Goal: Transaction & Acquisition: Purchase product/service

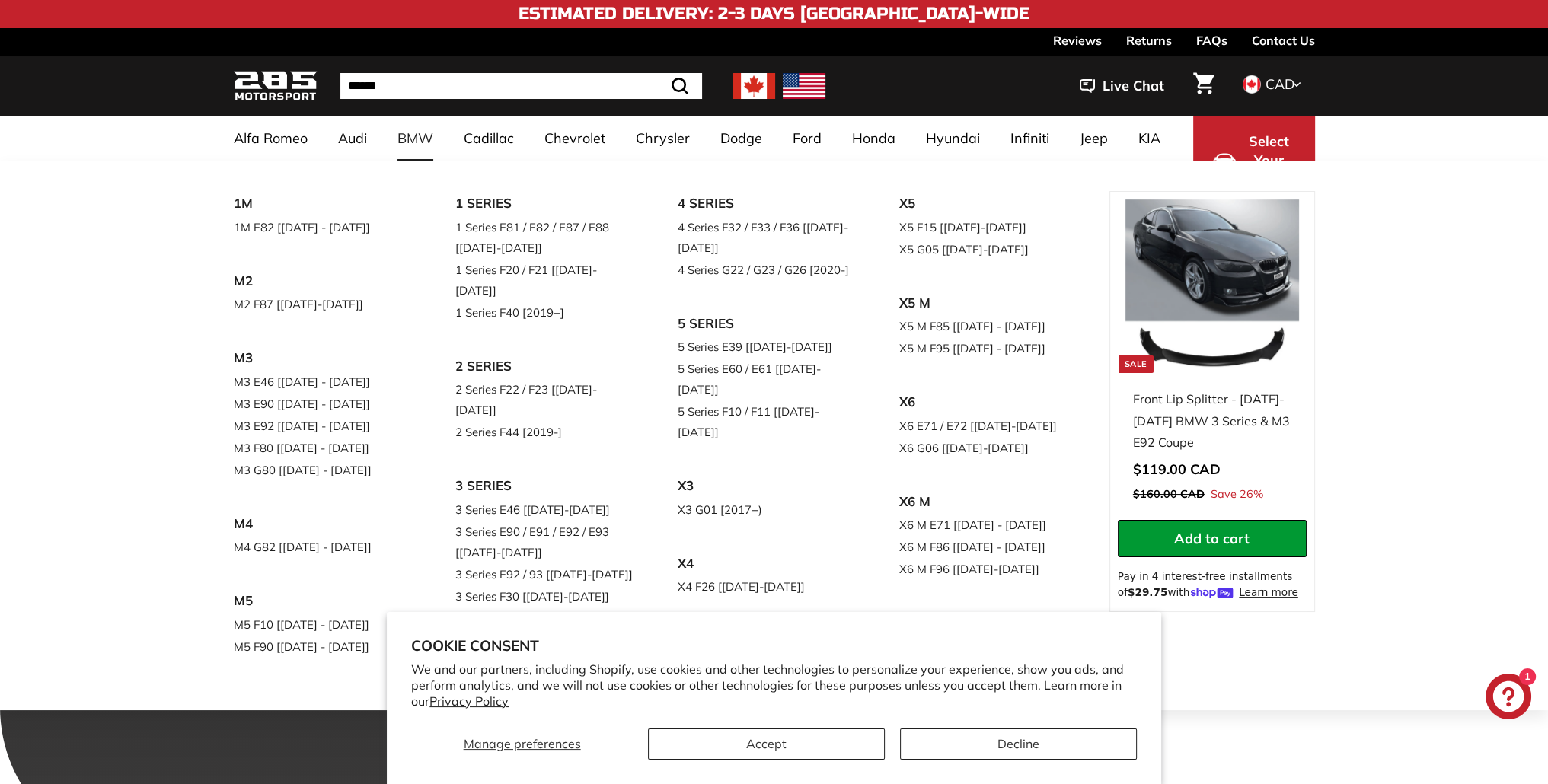
click at [542, 608] on link "3 Series G20 / G21 [[DATE]-[DATE]+]" at bounding box center [545, 629] width 179 height 43
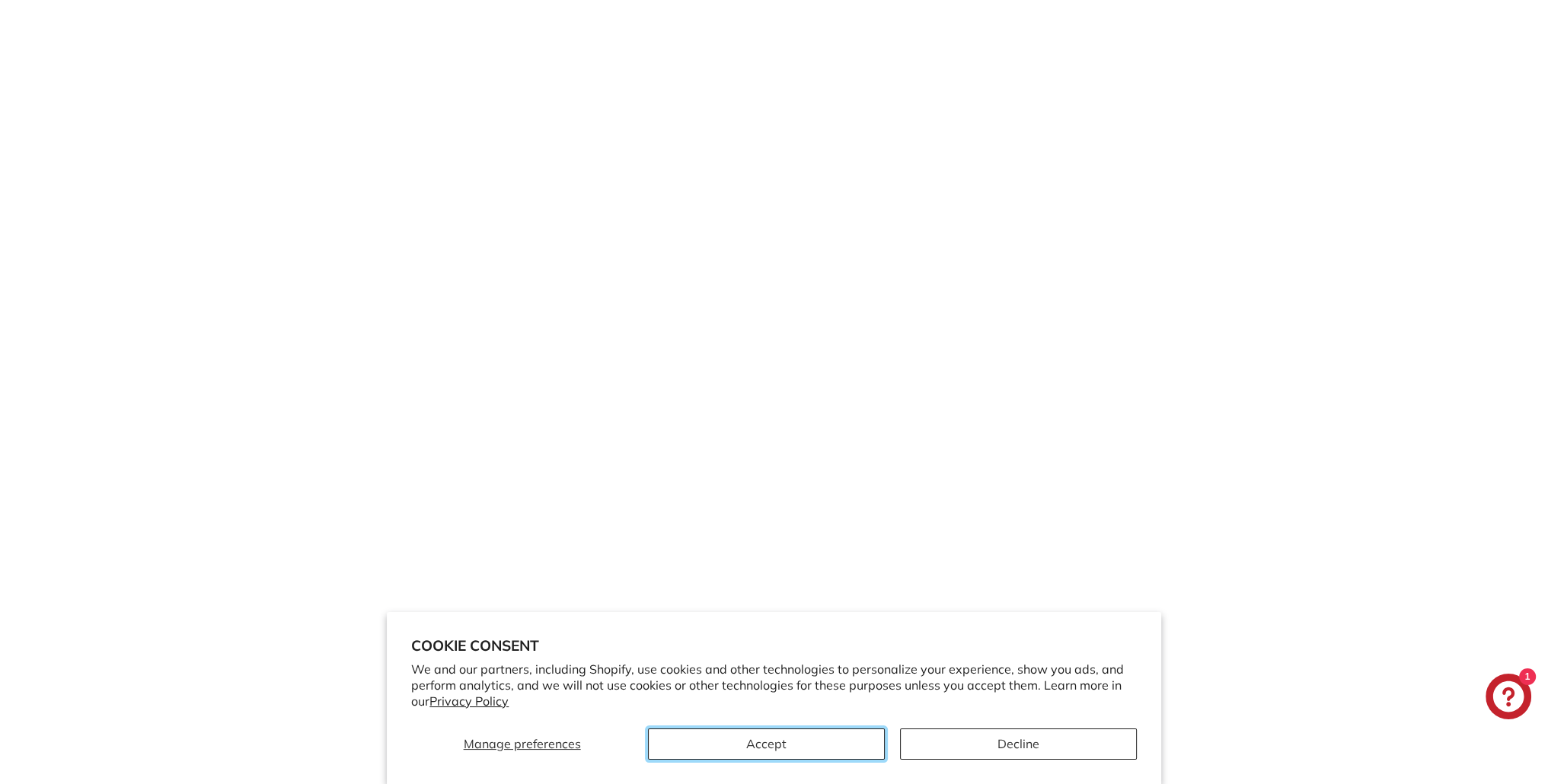
click at [822, 738] on button "Accept" at bounding box center [767, 745] width 237 height 31
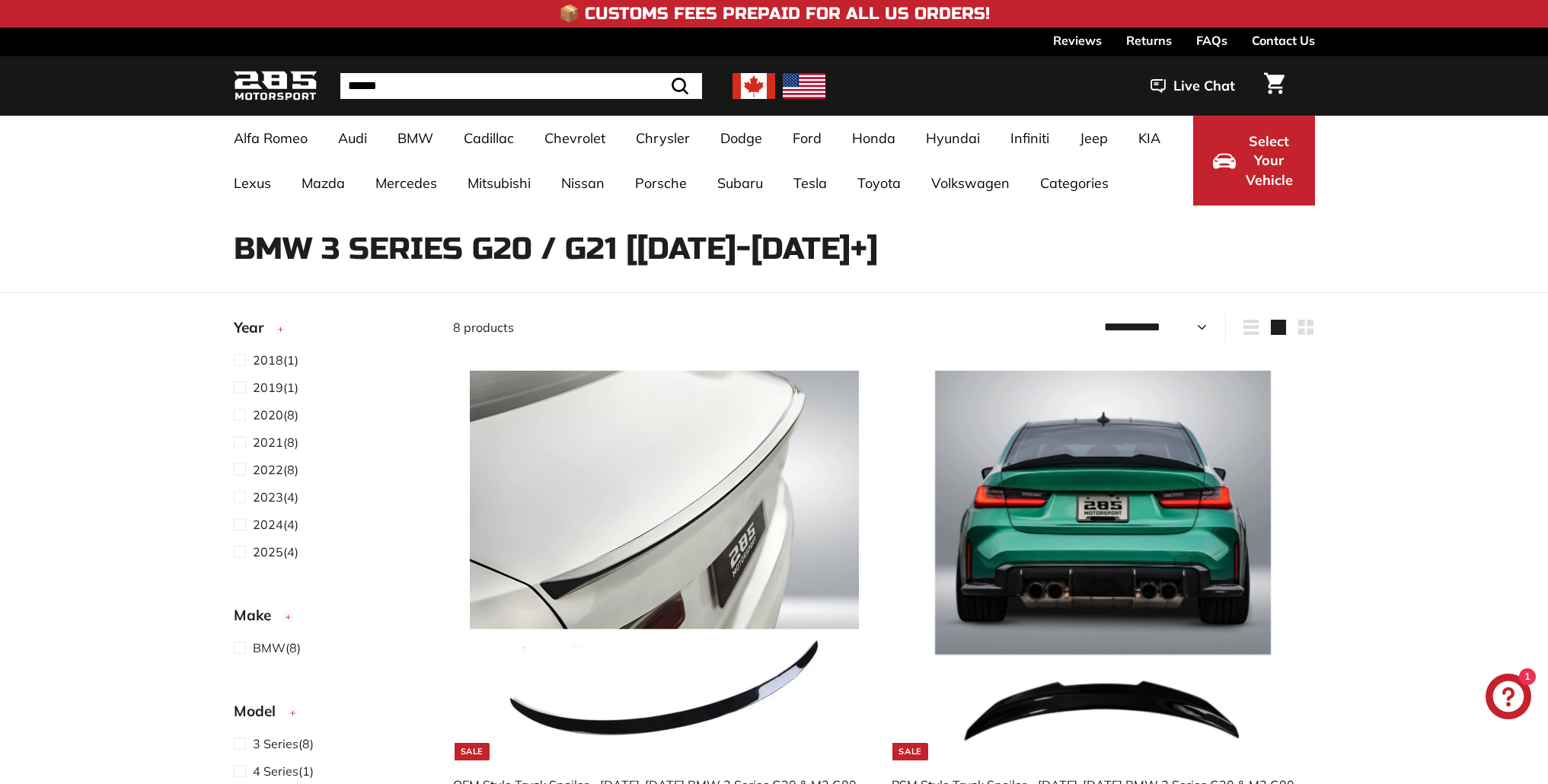
select select "**********"
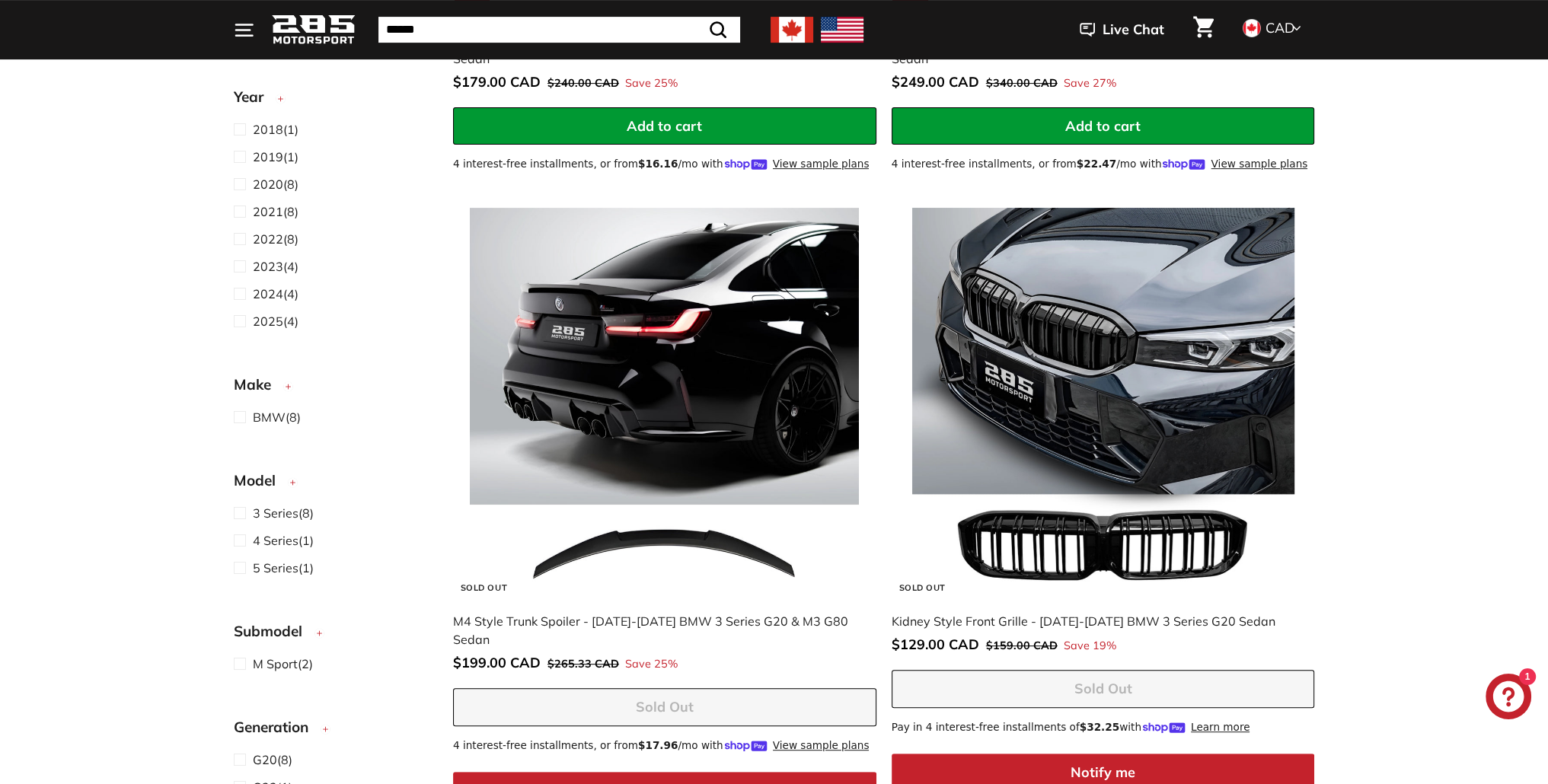
scroll to position [761, 0]
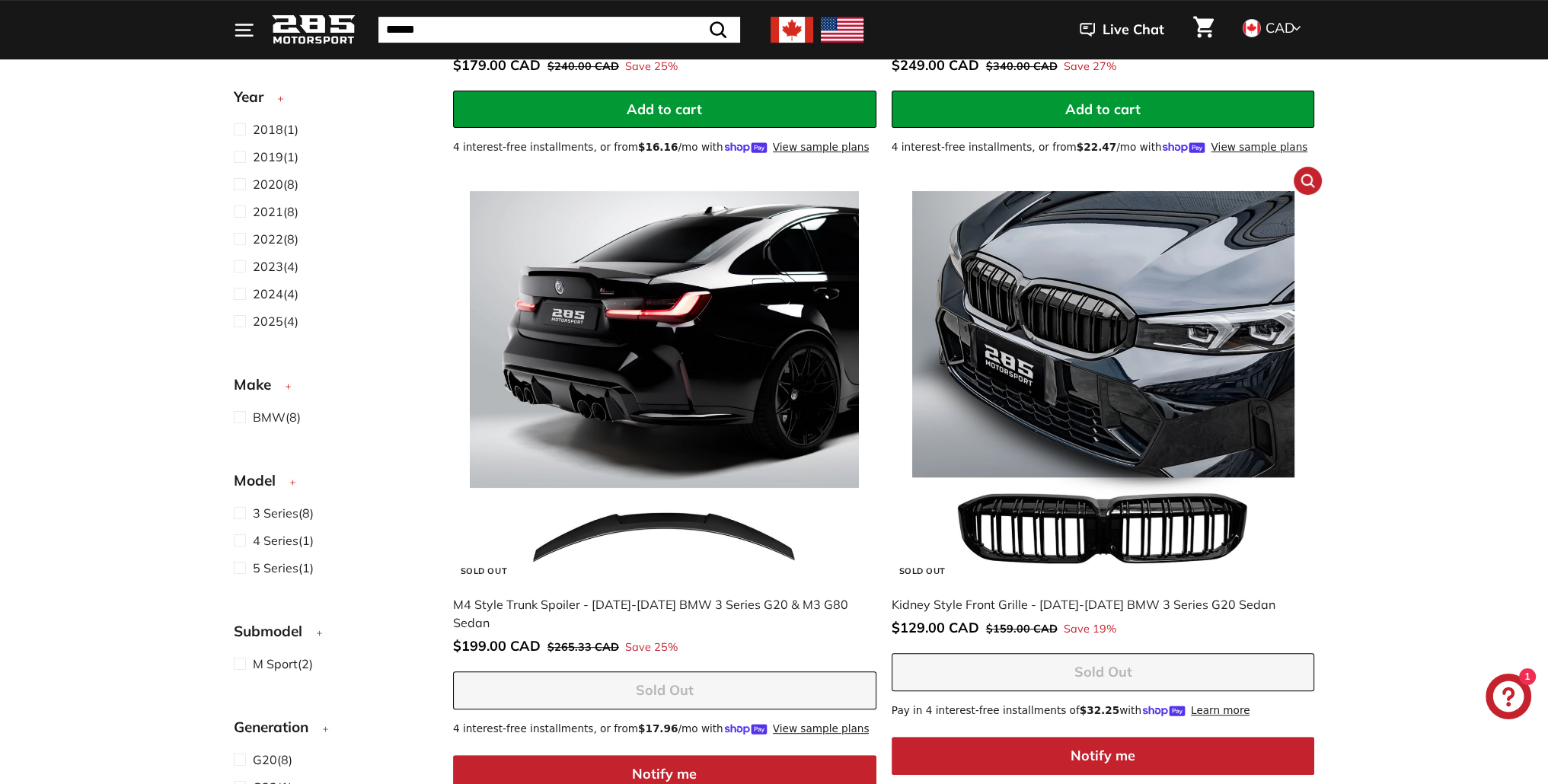
click at [1146, 416] on img at bounding box center [1103, 385] width 389 height 389
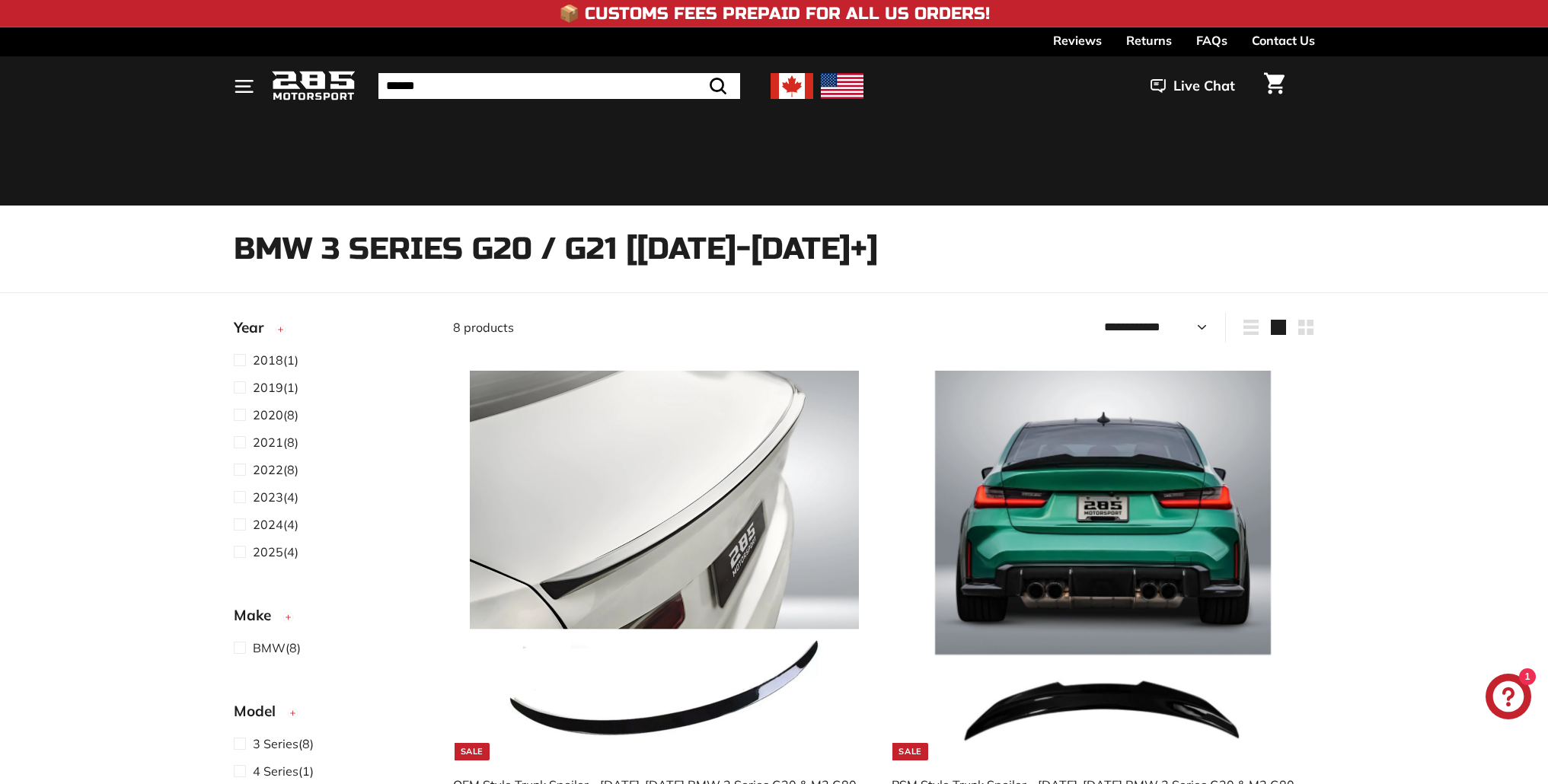
select select "**********"
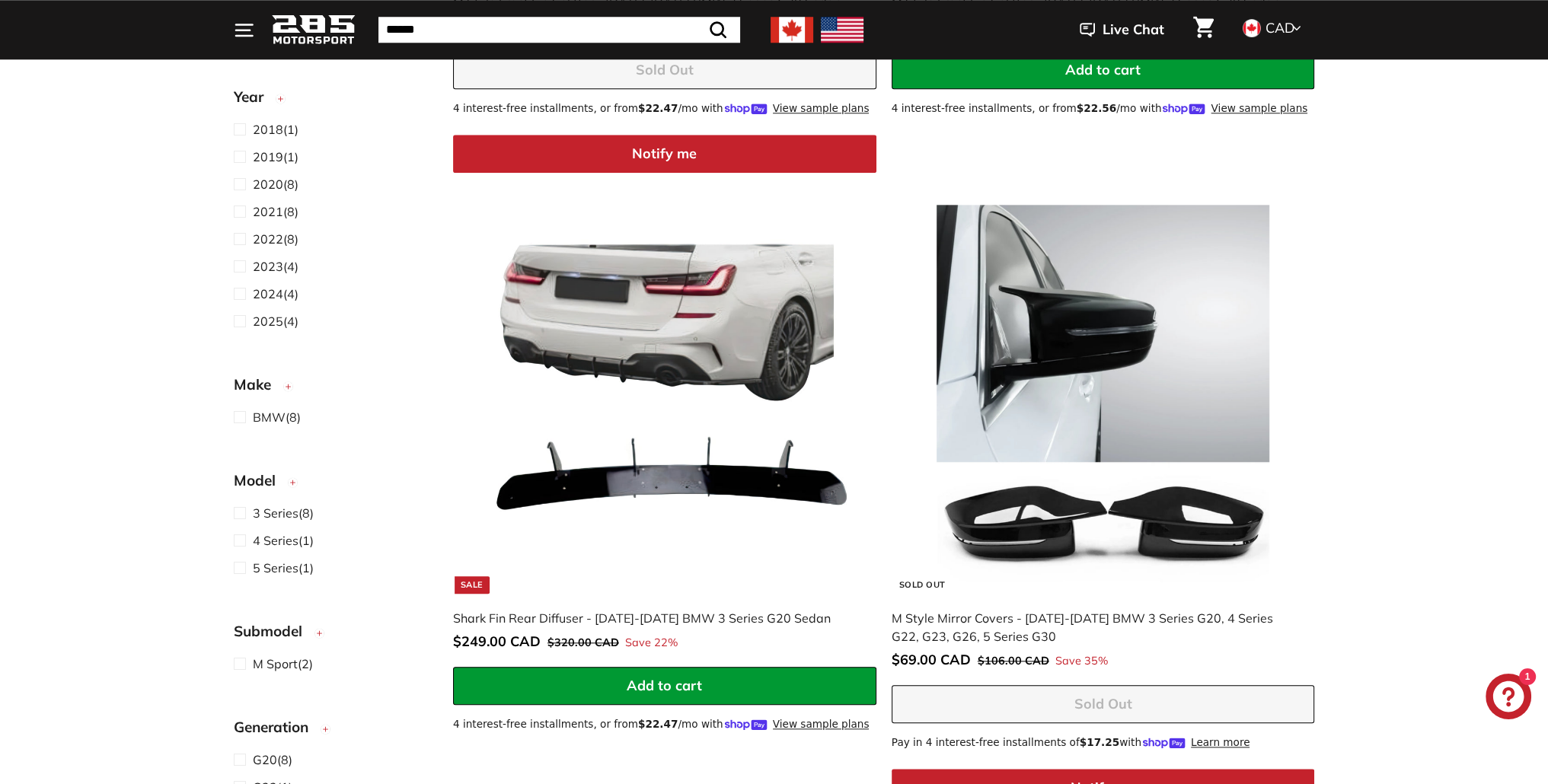
scroll to position [2030, 0]
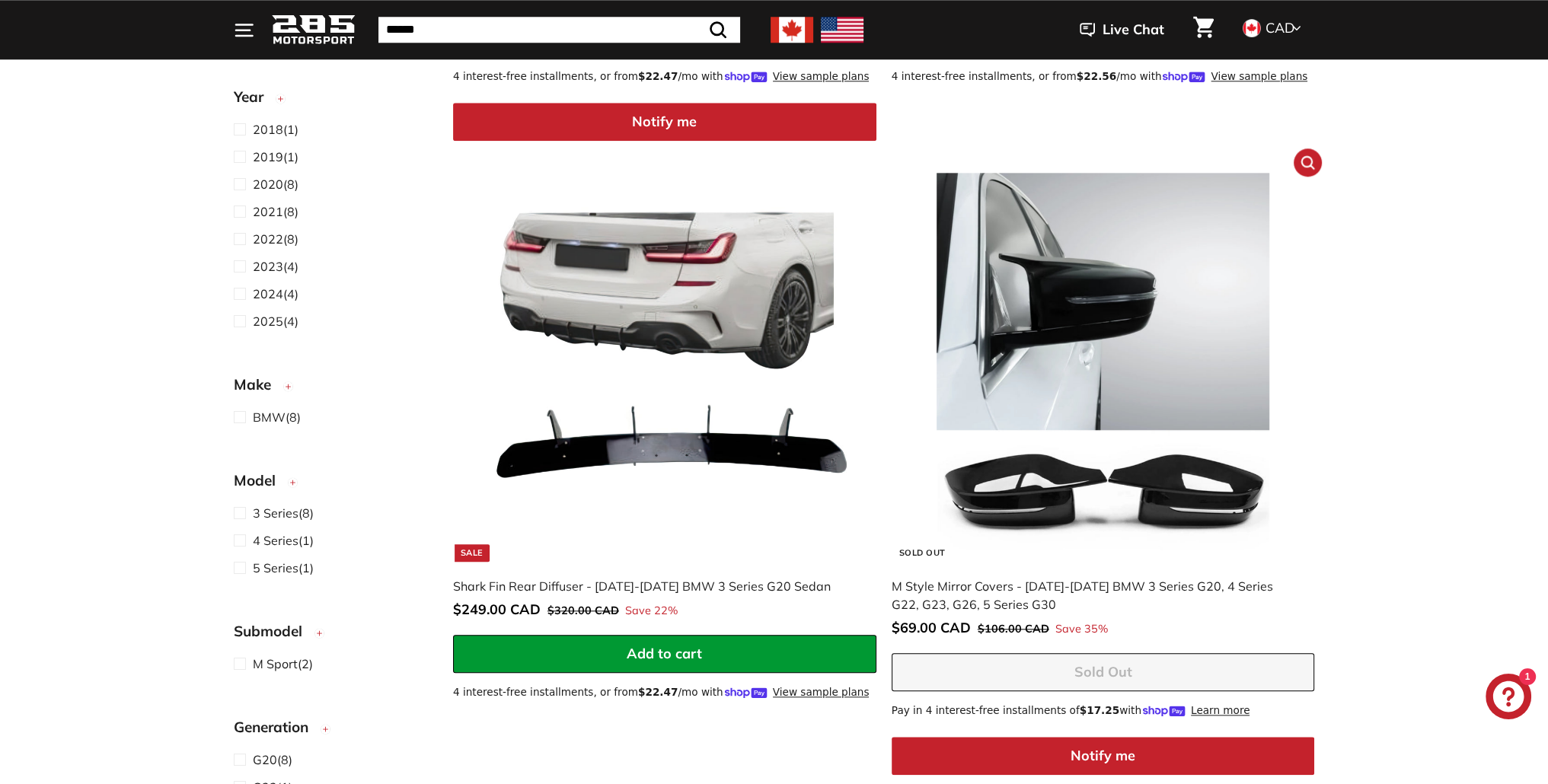
click at [1208, 405] on img at bounding box center [1103, 367] width 389 height 389
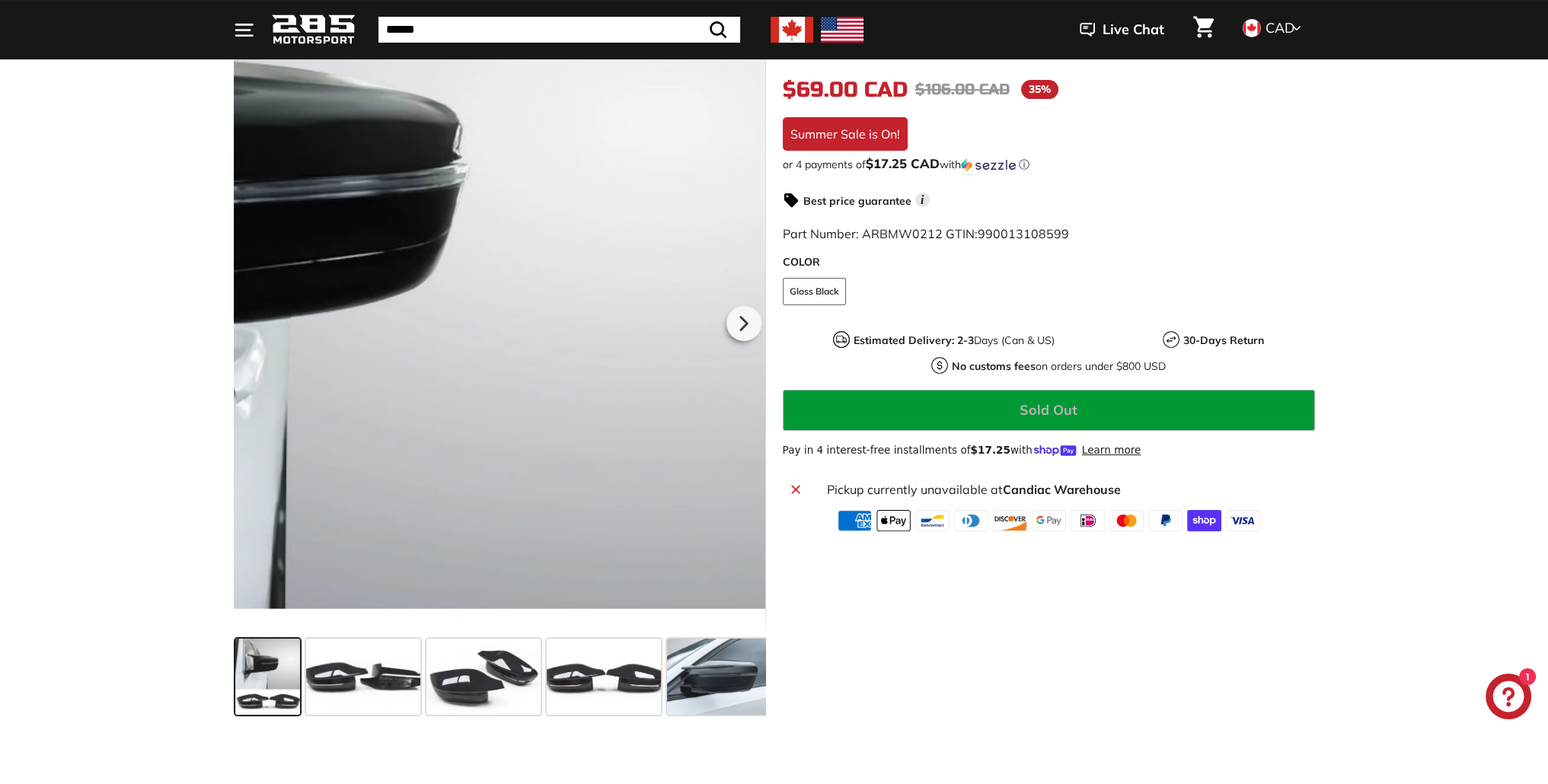
scroll to position [253, 0]
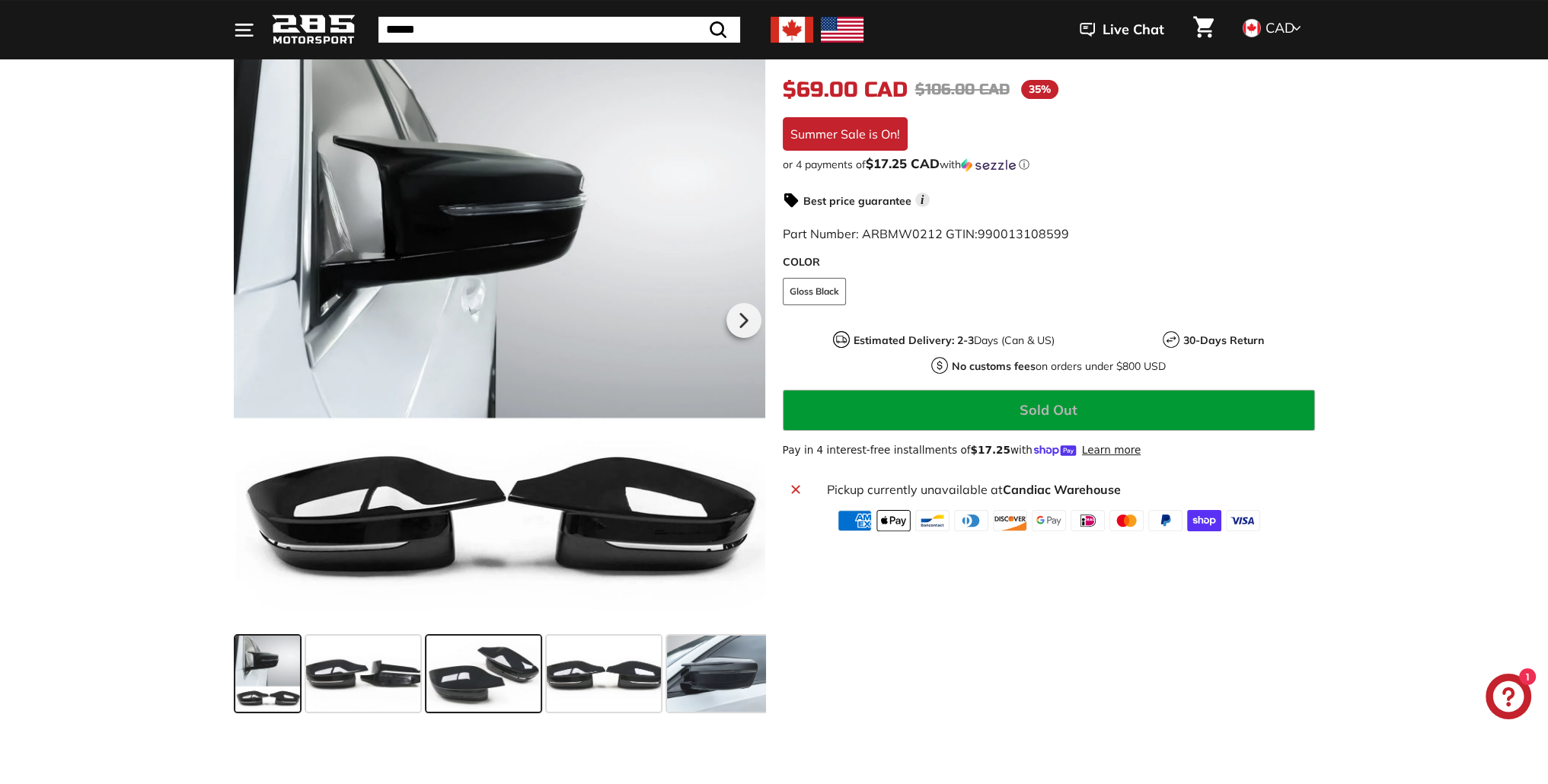
click at [497, 672] on span at bounding box center [483, 673] width 114 height 76
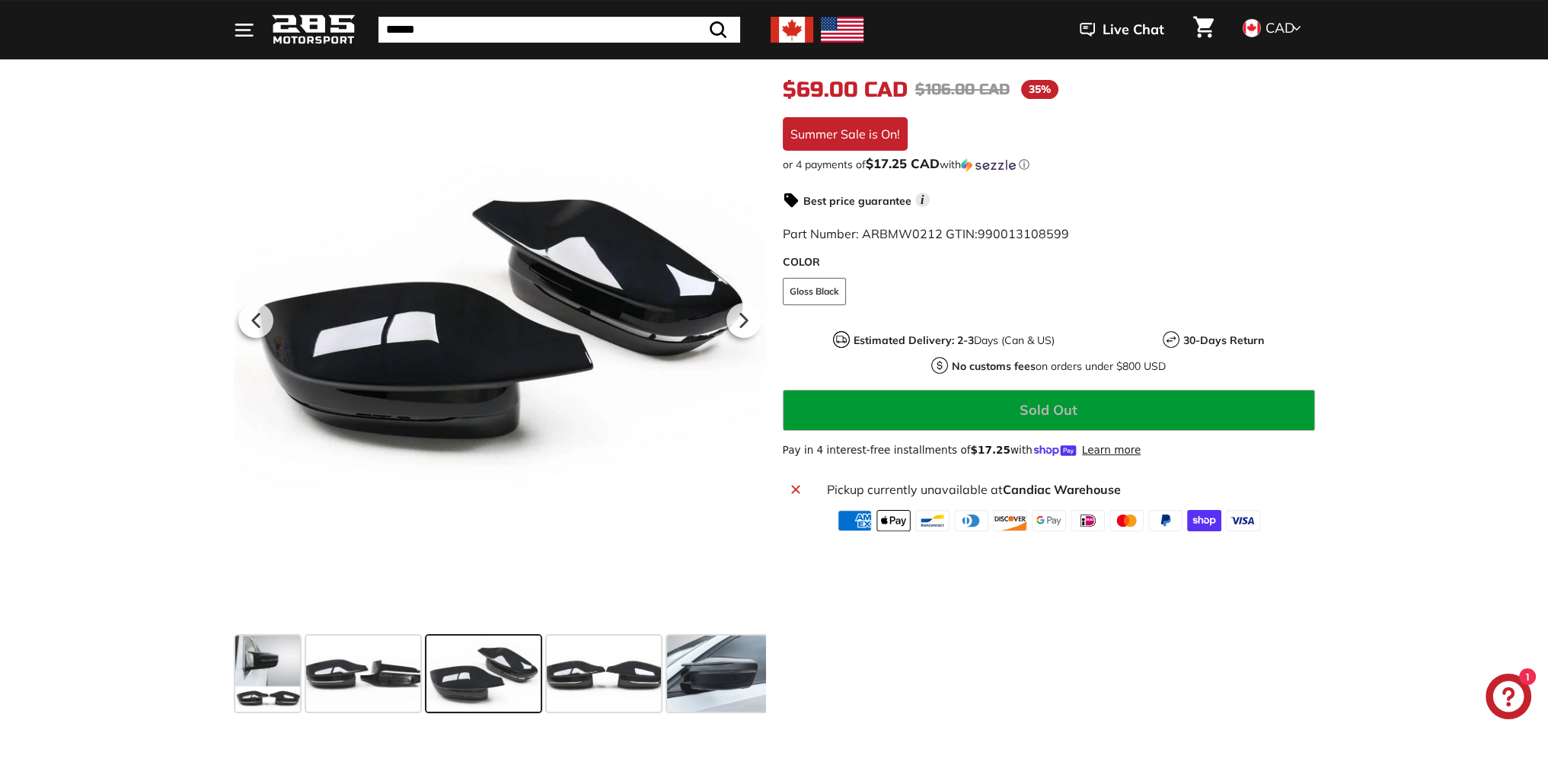
drag, startPoint x: 1081, startPoint y: 472, endPoint x: 1091, endPoint y: 465, distance: 12.2
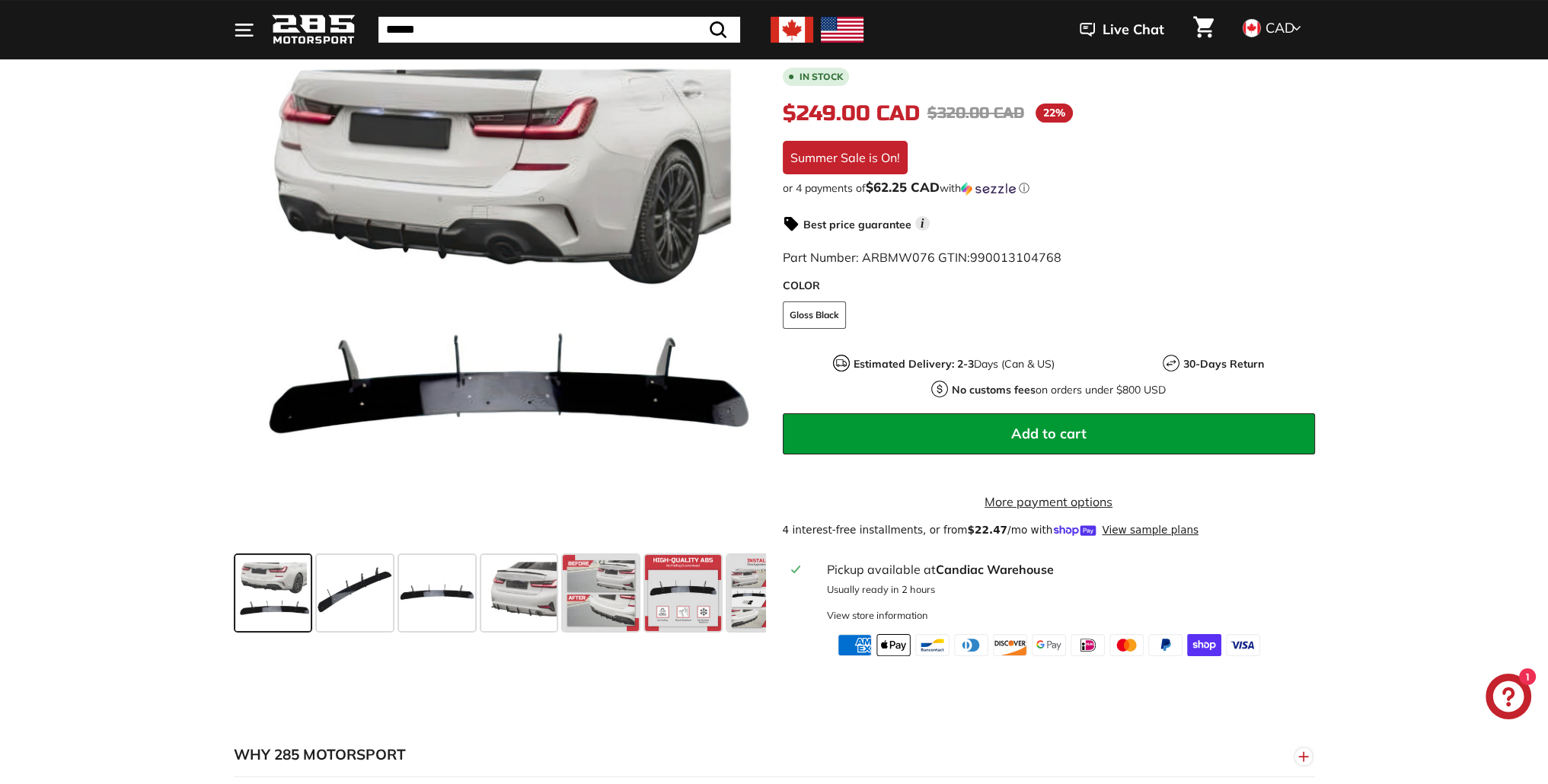
click at [953, 578] on strong "Candiac Warehouse" at bounding box center [993, 569] width 118 height 15
click at [883, 623] on div "View store information" at bounding box center [876, 615] width 101 height 15
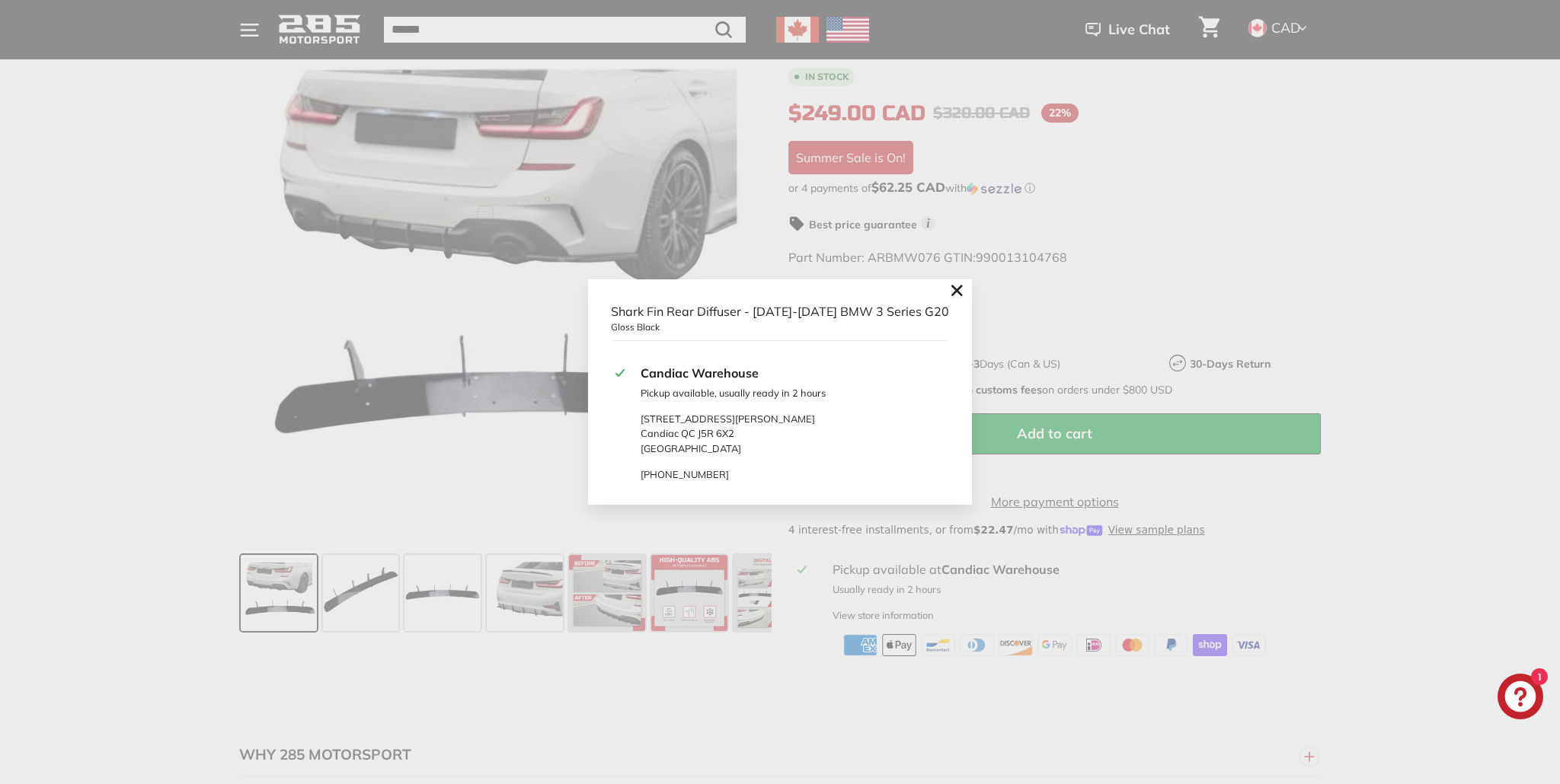
click at [953, 291] on icon at bounding box center [957, 291] width 9 height 9
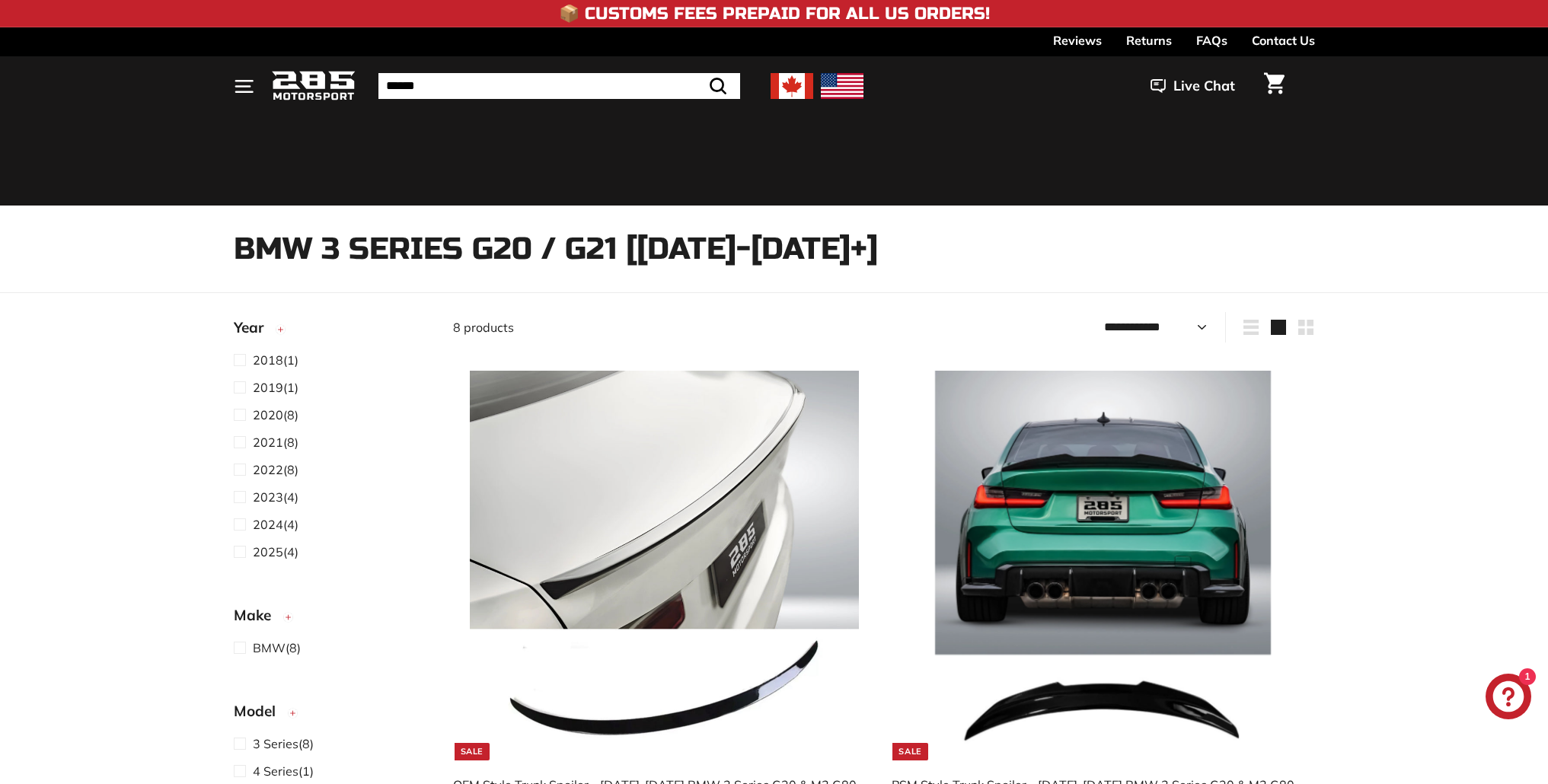
select select "**********"
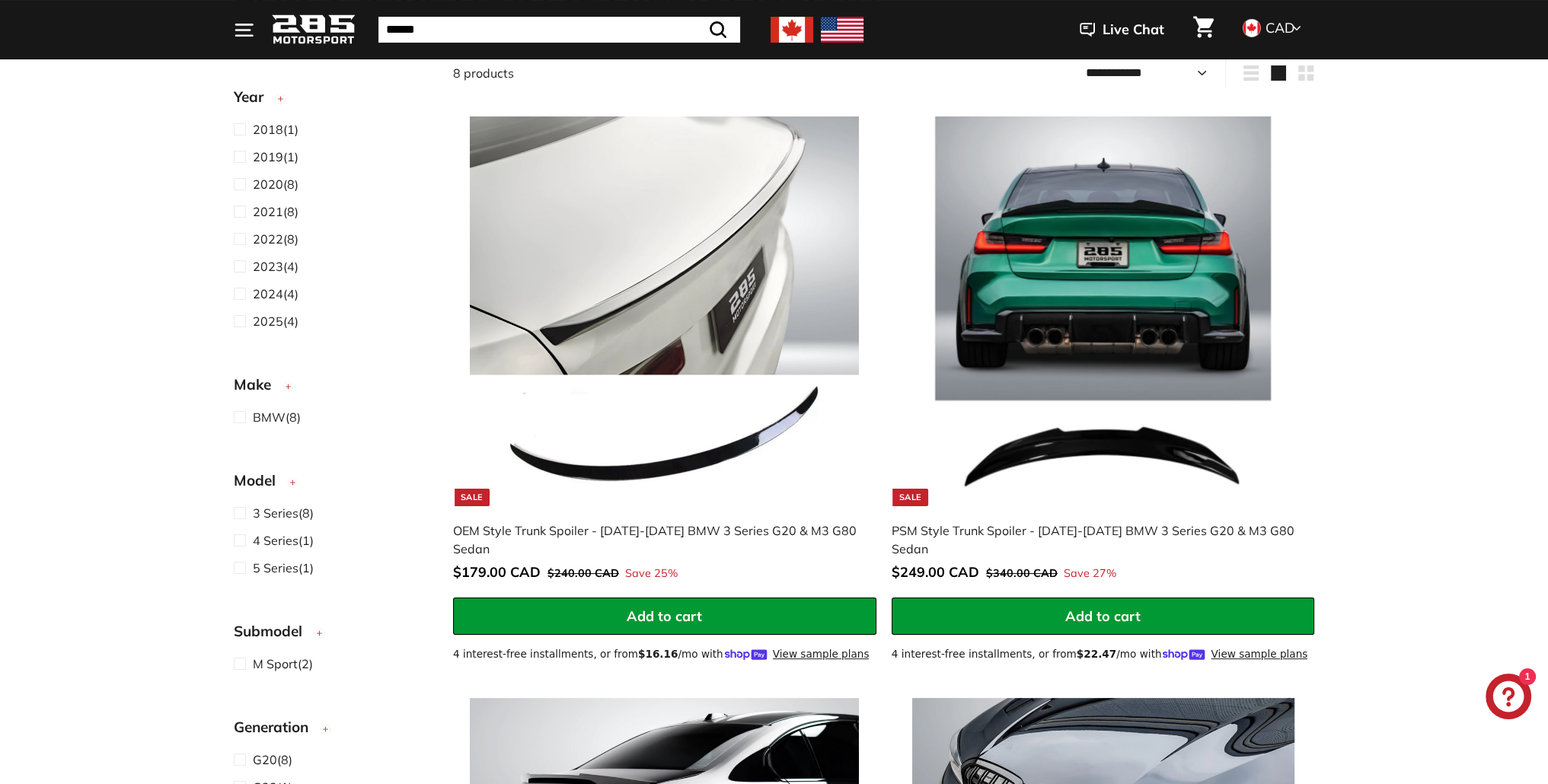
scroll to position [253, 0]
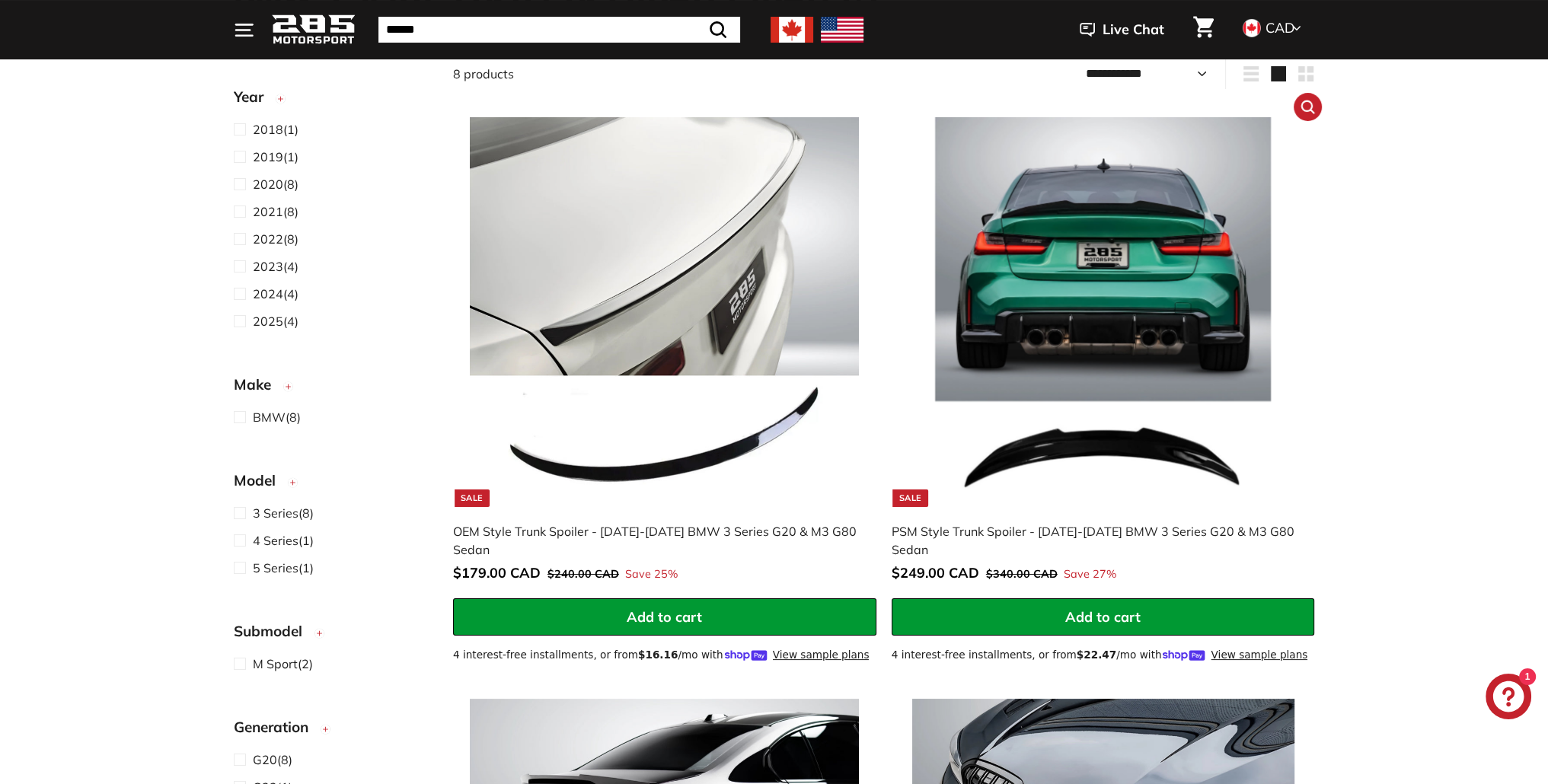
click at [1124, 328] on img at bounding box center [1103, 312] width 389 height 389
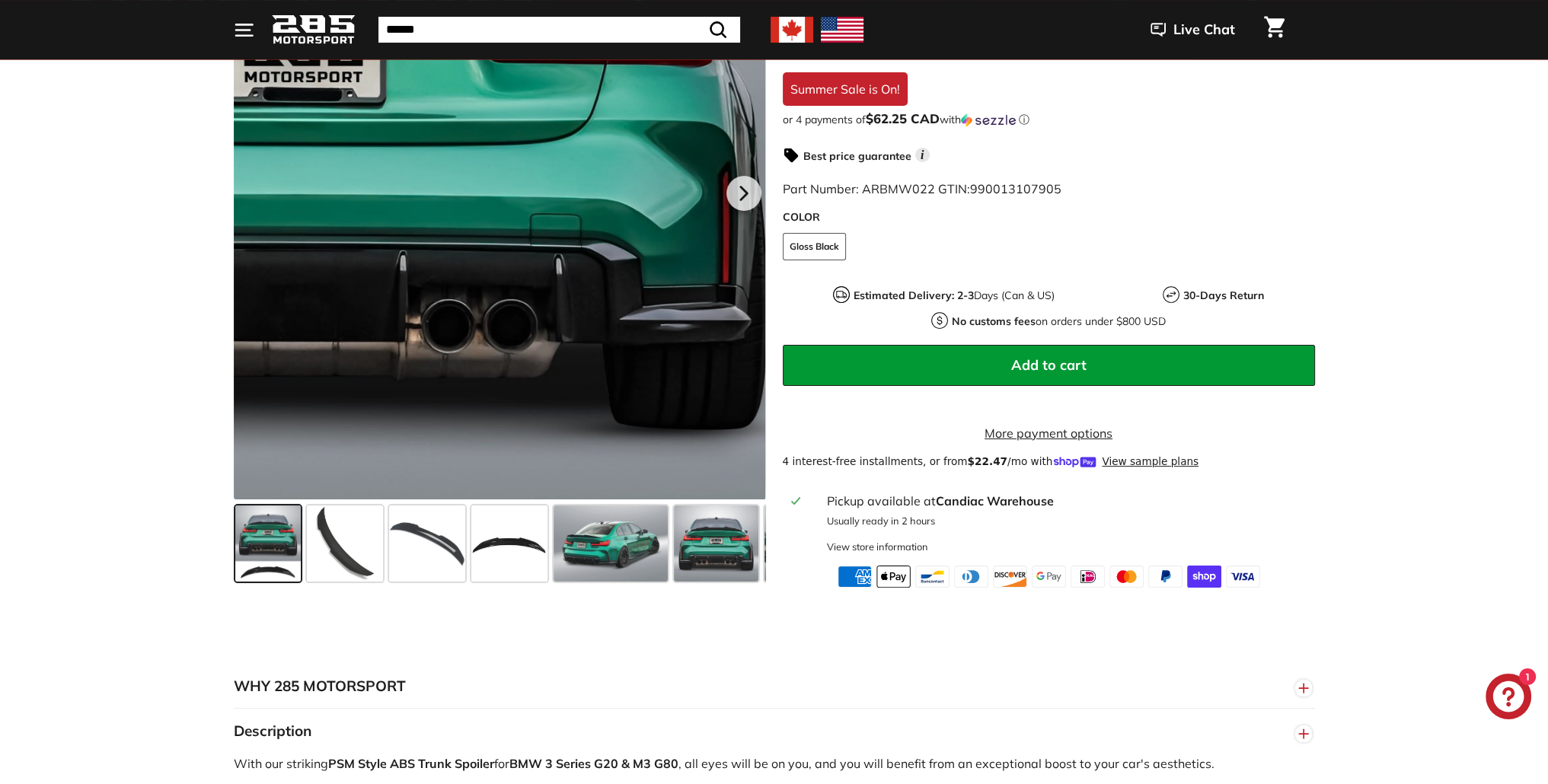
scroll to position [381, 0]
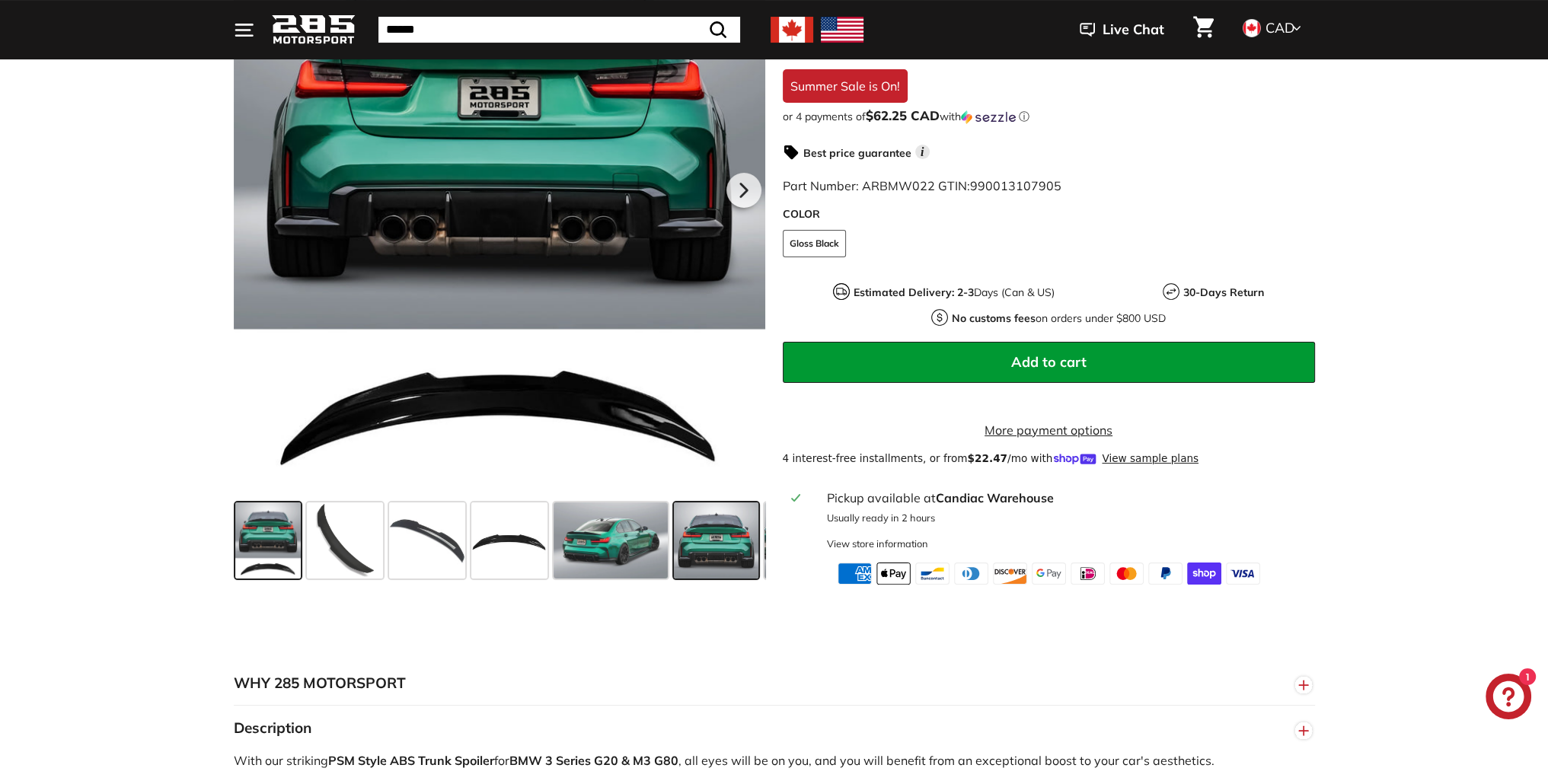
drag, startPoint x: 612, startPoint y: 531, endPoint x: 719, endPoint y: 542, distance: 107.6
click at [612, 531] on span at bounding box center [610, 540] width 114 height 76
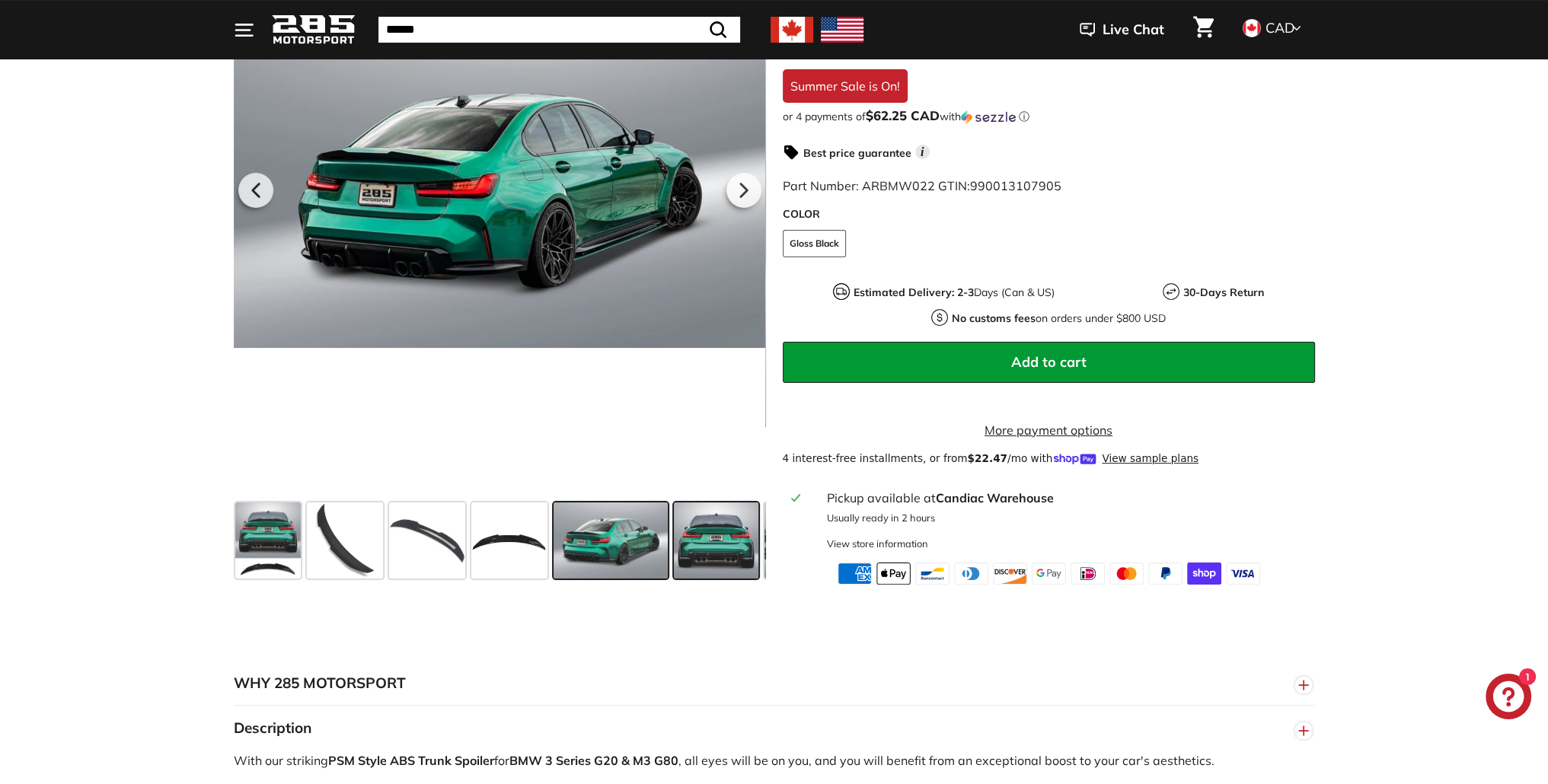
click at [727, 544] on span at bounding box center [716, 540] width 84 height 76
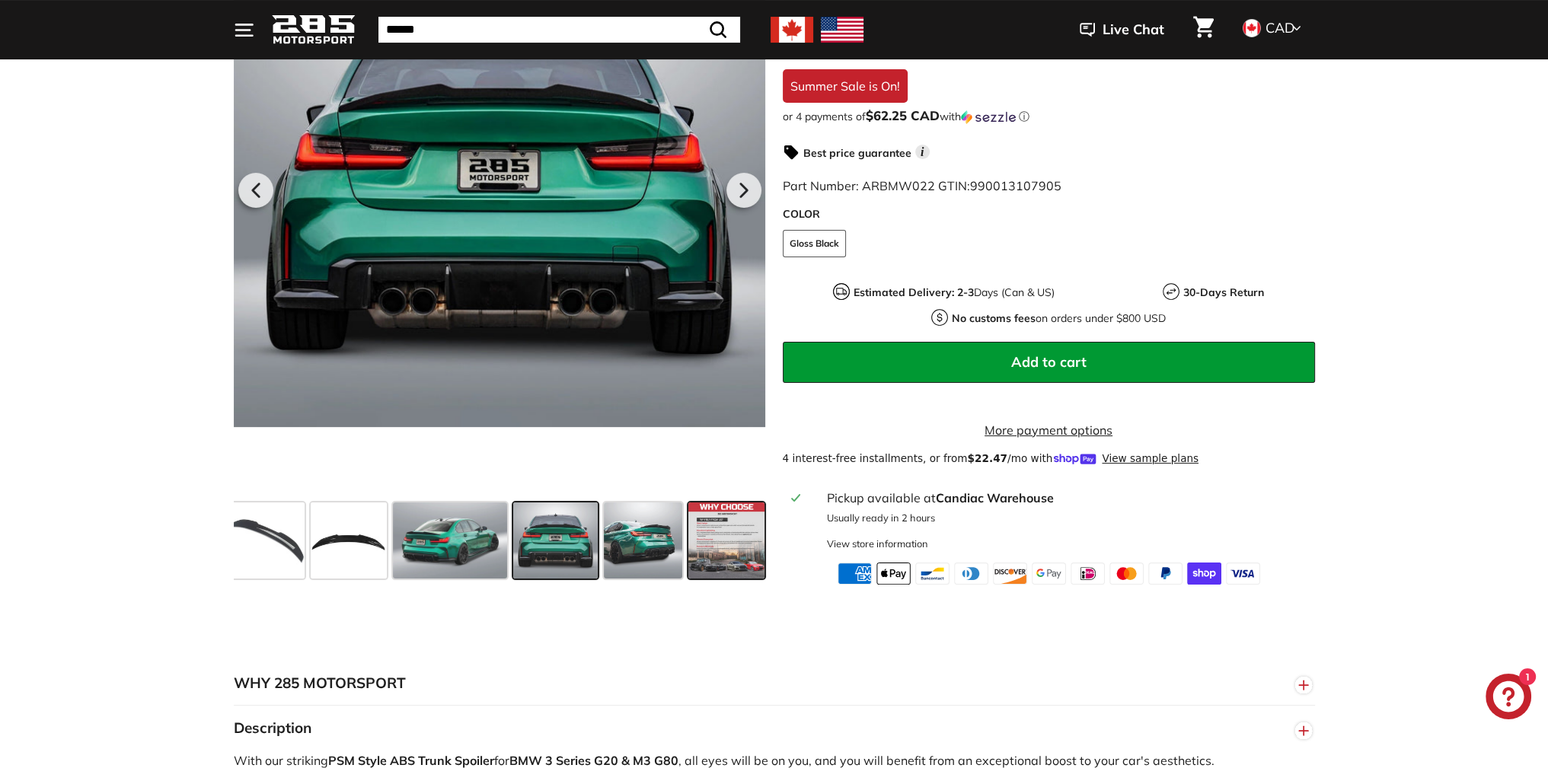
scroll to position [0, 161]
click at [731, 544] on span at bounding box center [725, 540] width 76 height 76
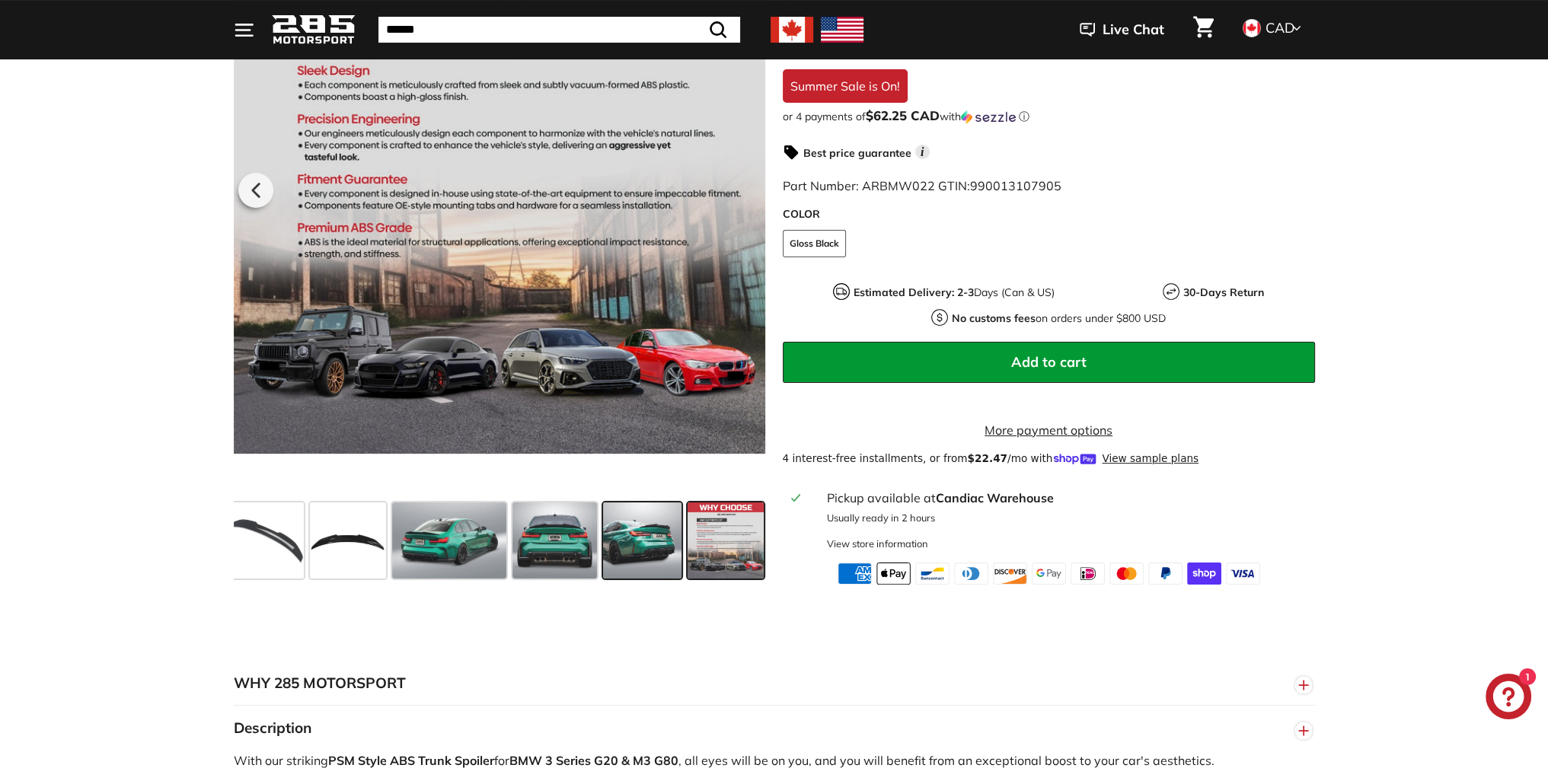
click at [636, 536] on span at bounding box center [642, 540] width 78 height 76
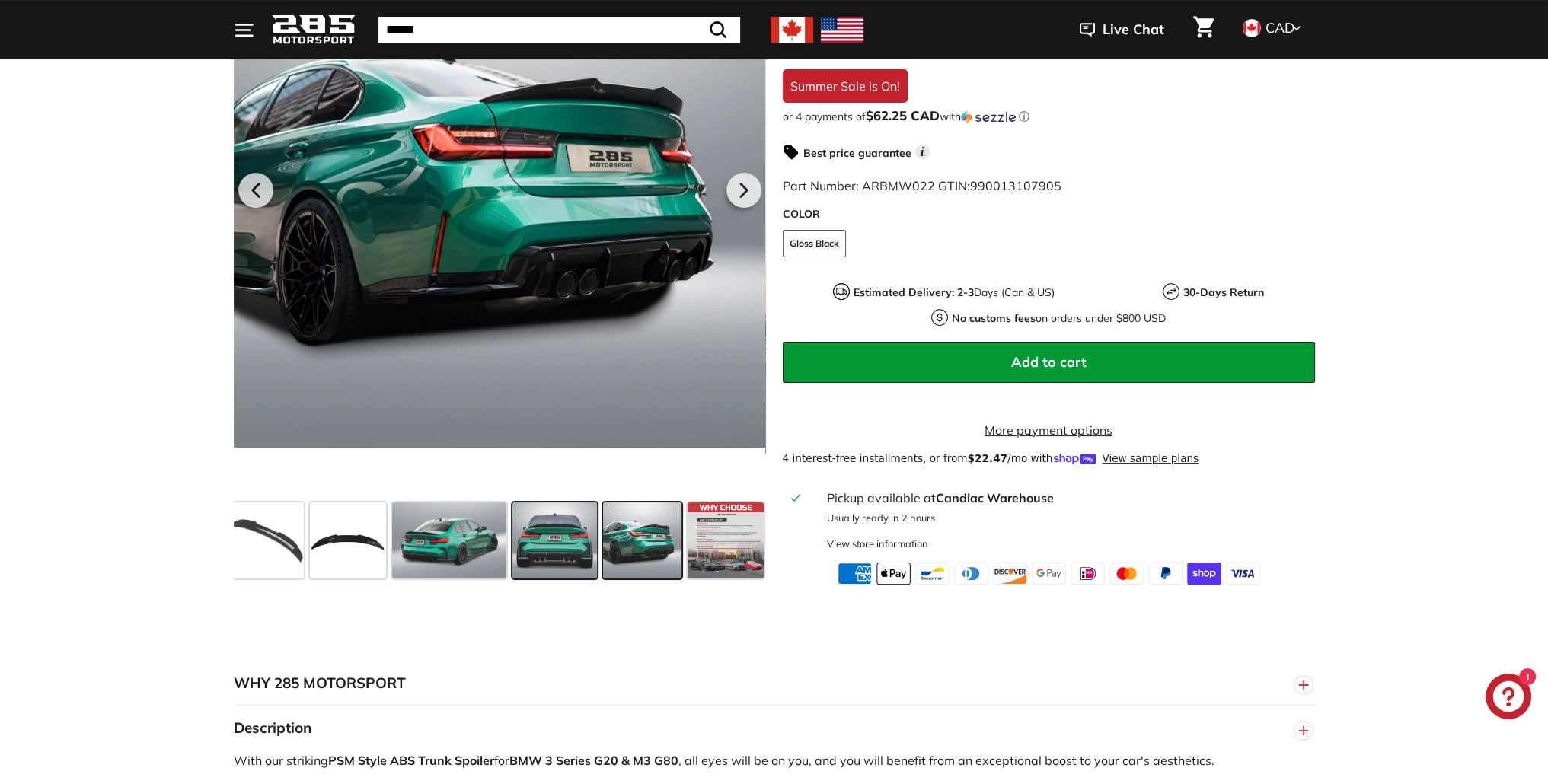
click at [521, 538] on span at bounding box center [554, 540] width 84 height 76
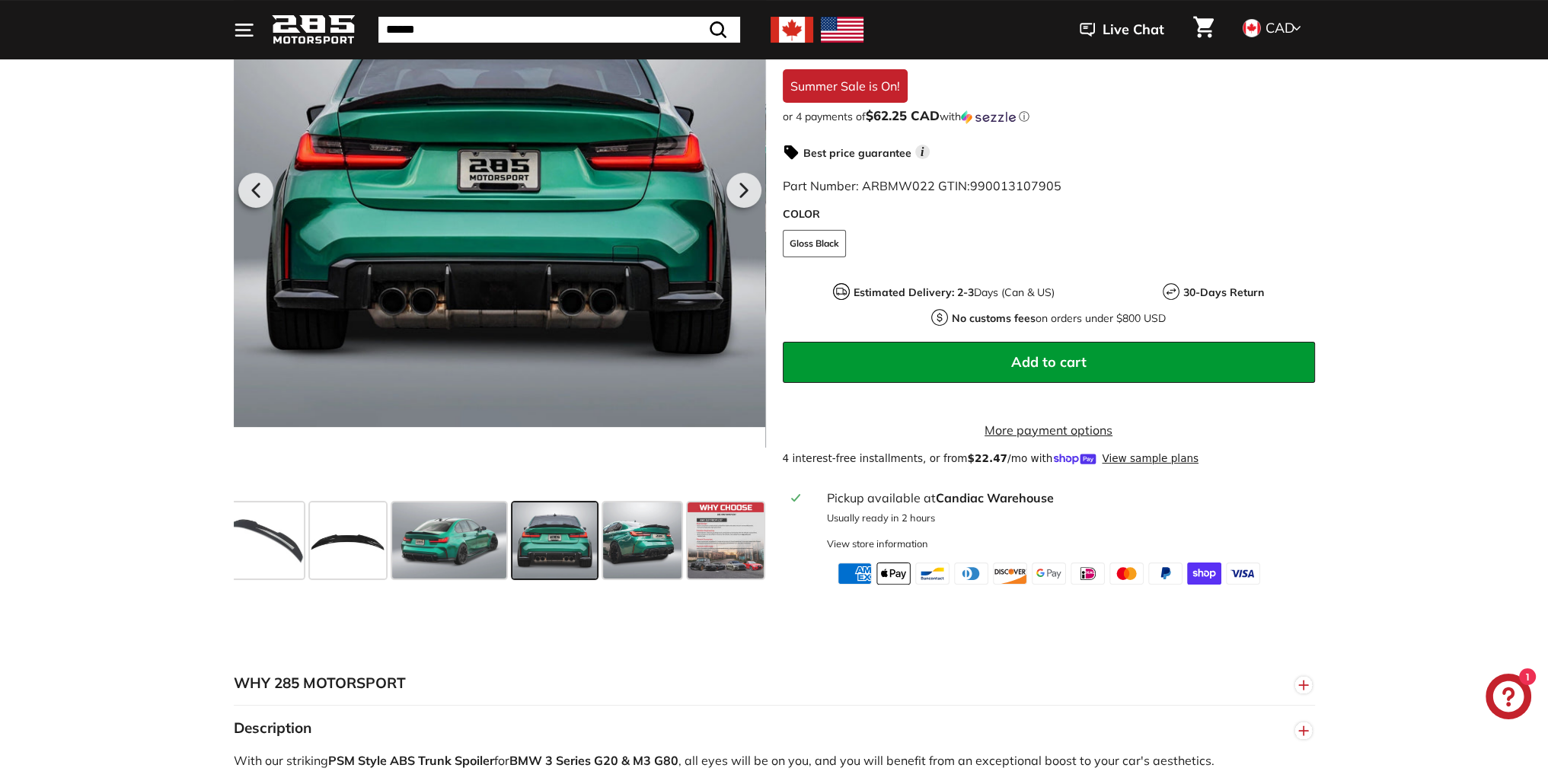
click at [892, 551] on div "Low stock - 1 item left $249.00 CAD $249.00 CAD Regular price $340.00 CAD $340.…" at bounding box center [1049, 289] width 532 height 591
click at [896, 545] on div "View store information" at bounding box center [876, 544] width 101 height 15
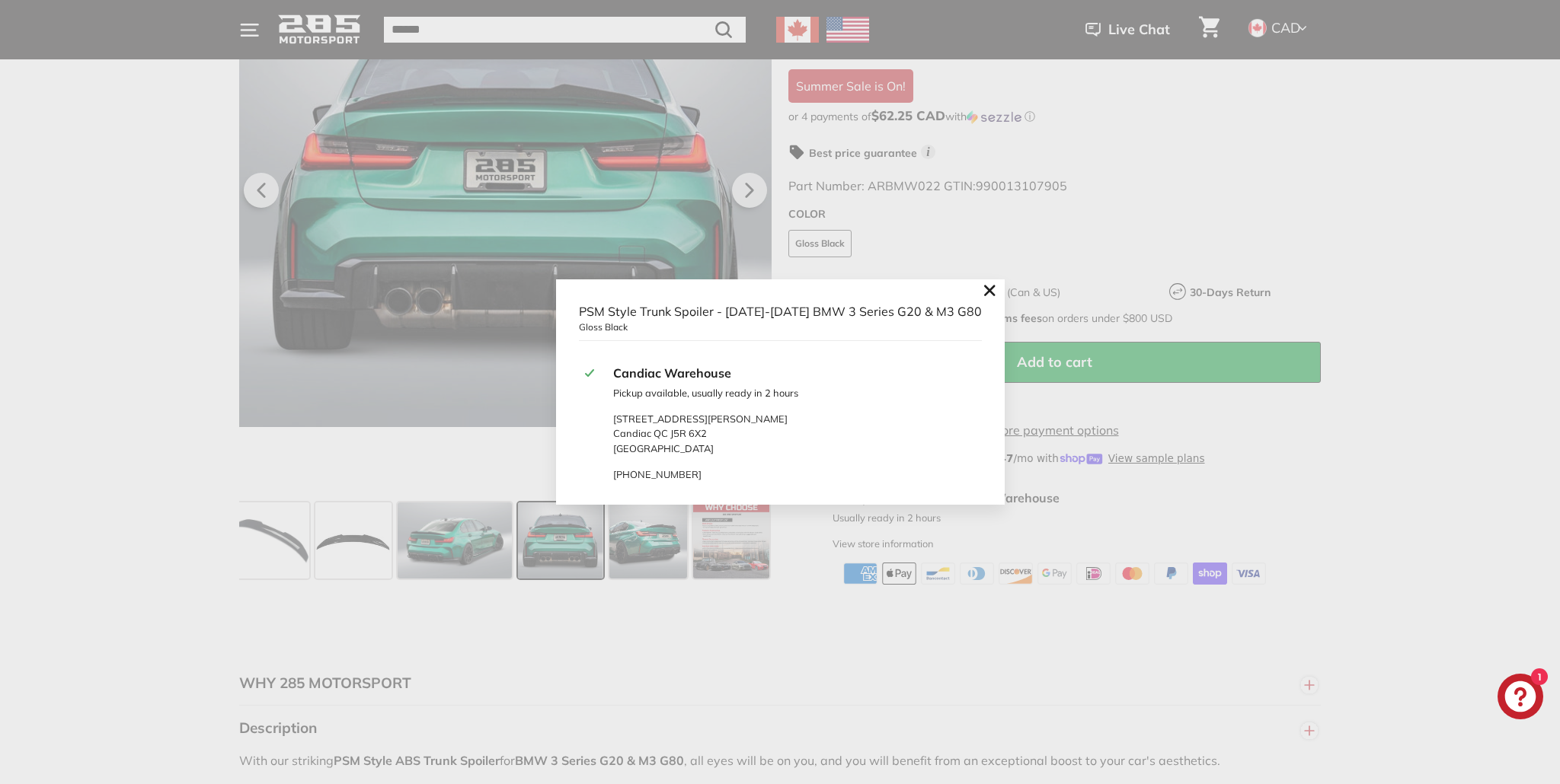
click at [783, 564] on tool-tip ".cls-1{fill:none;stroke:#000;stroke-miterlimit:10;stroke-width:2px} PSM Style T…" at bounding box center [780, 392] width 1560 height 784
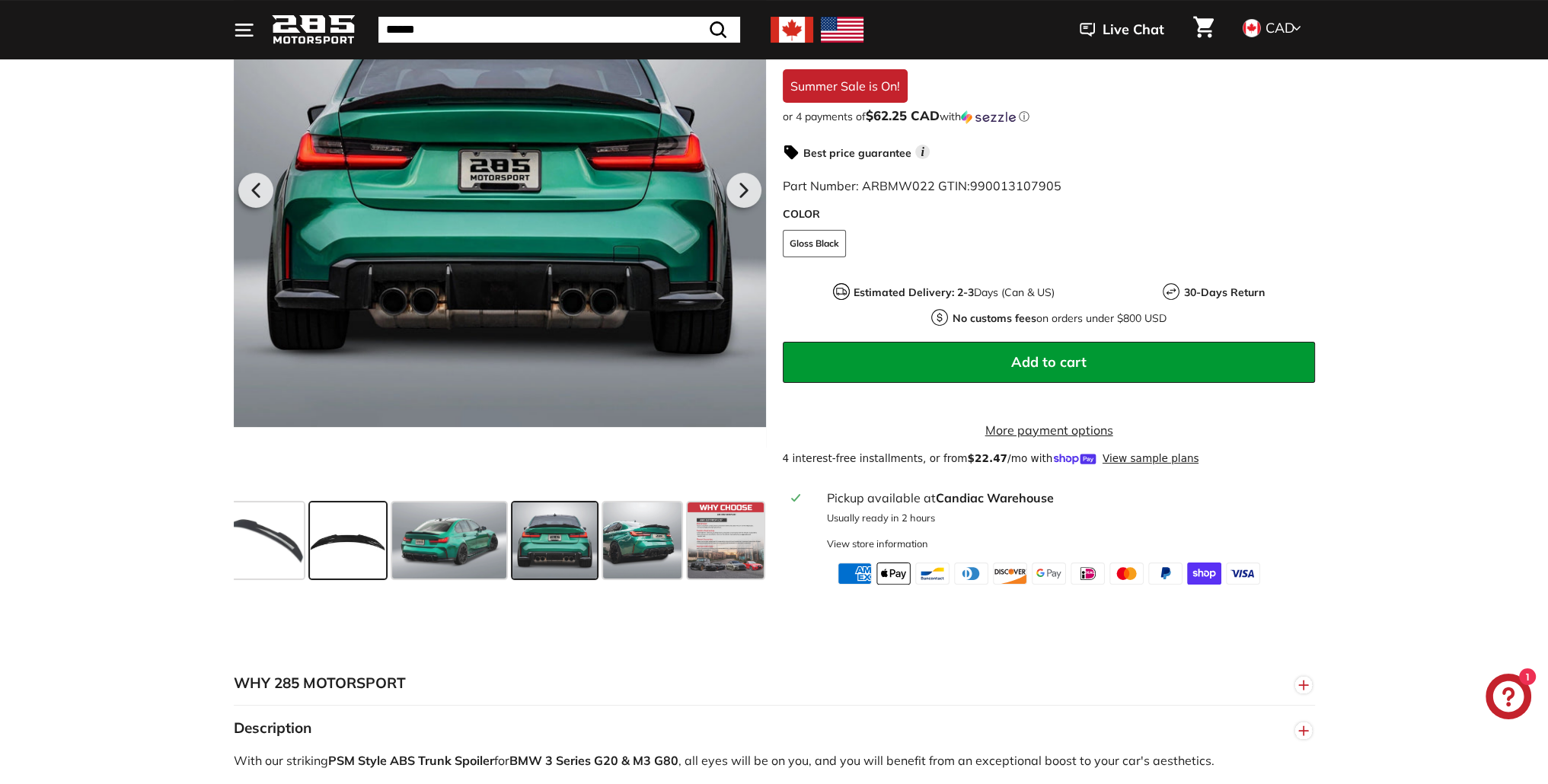
click at [338, 524] on span at bounding box center [348, 540] width 76 height 76
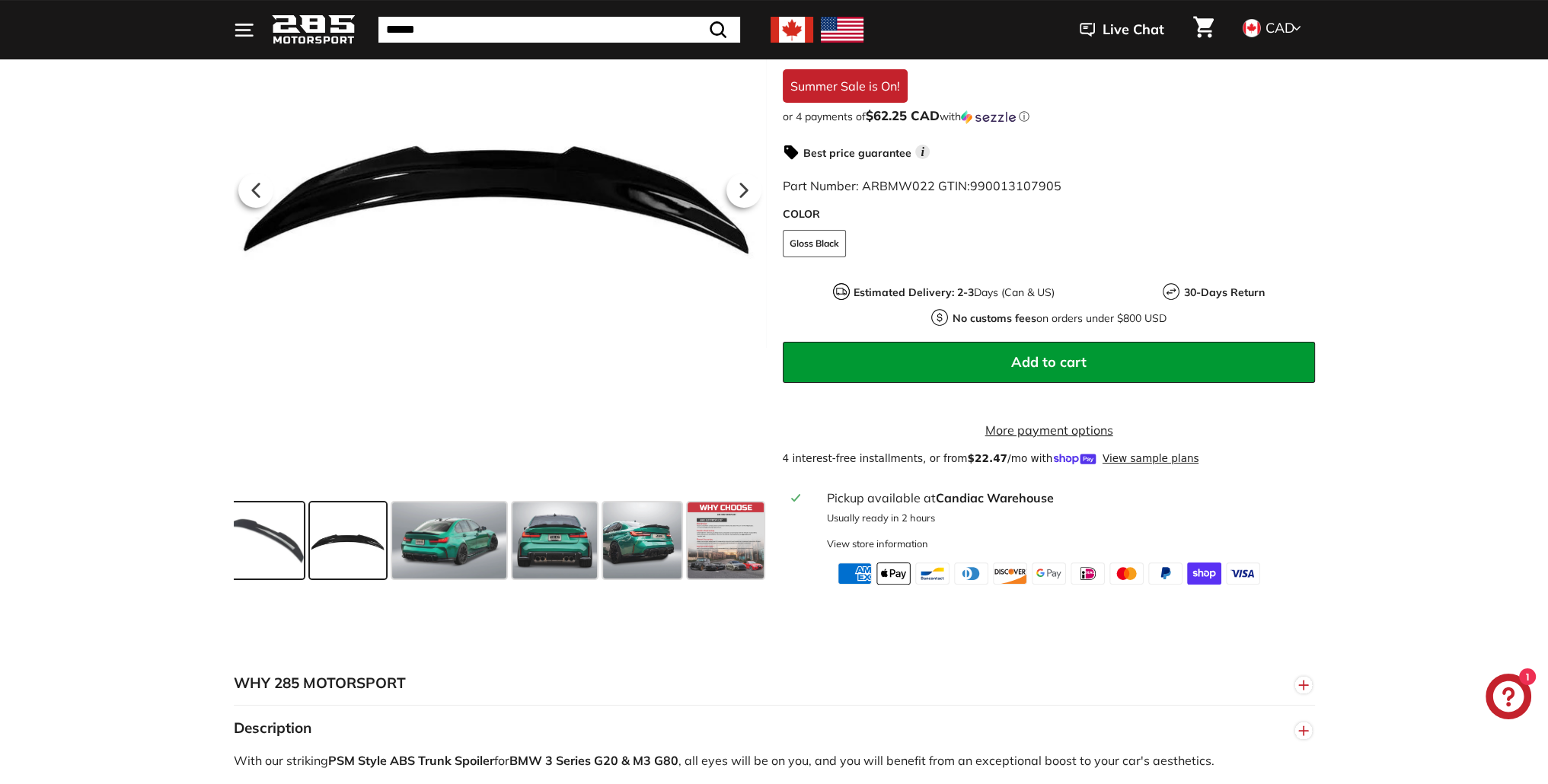
click at [292, 529] on span at bounding box center [265, 540] width 76 height 76
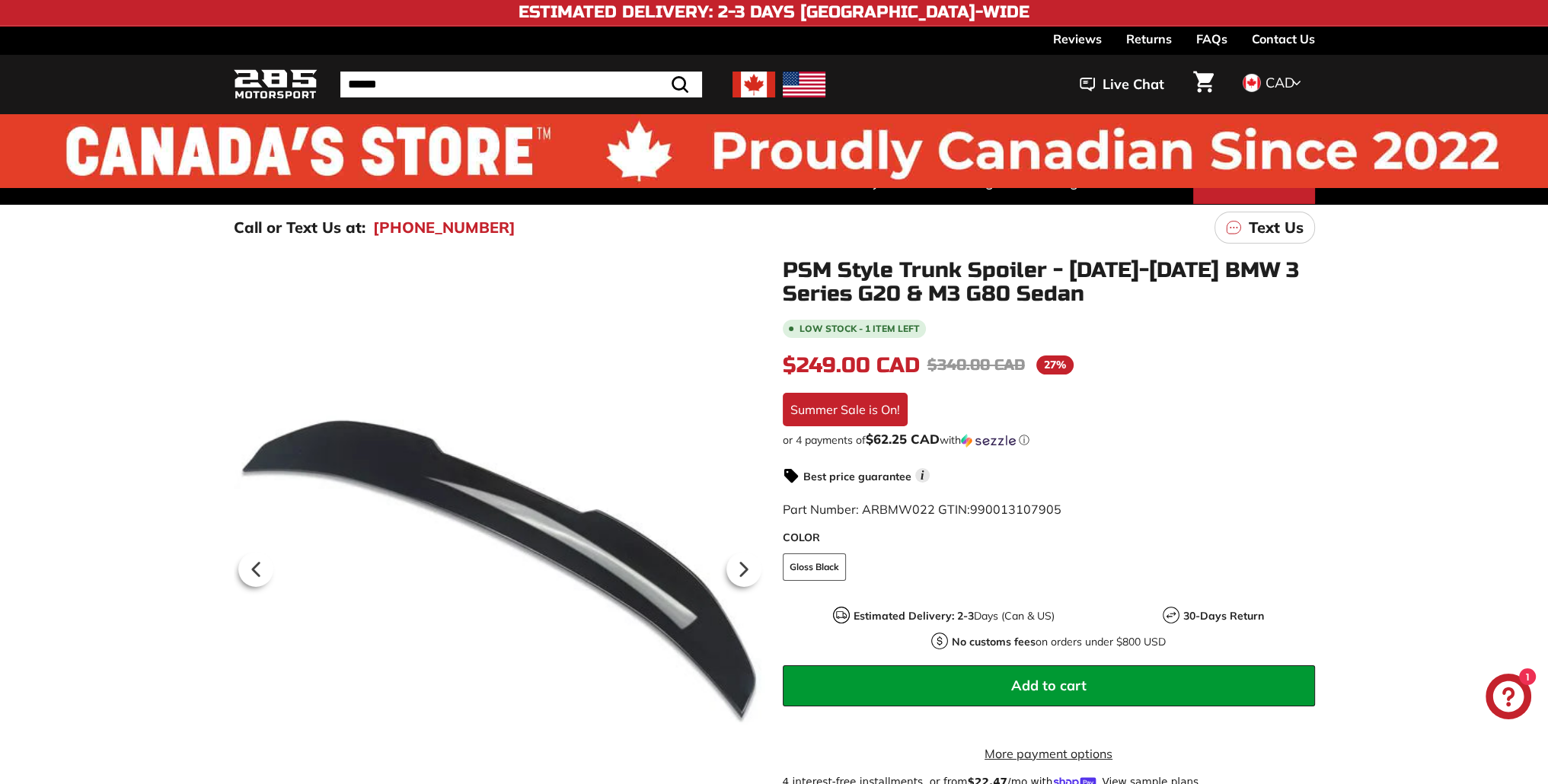
scroll to position [0, 0]
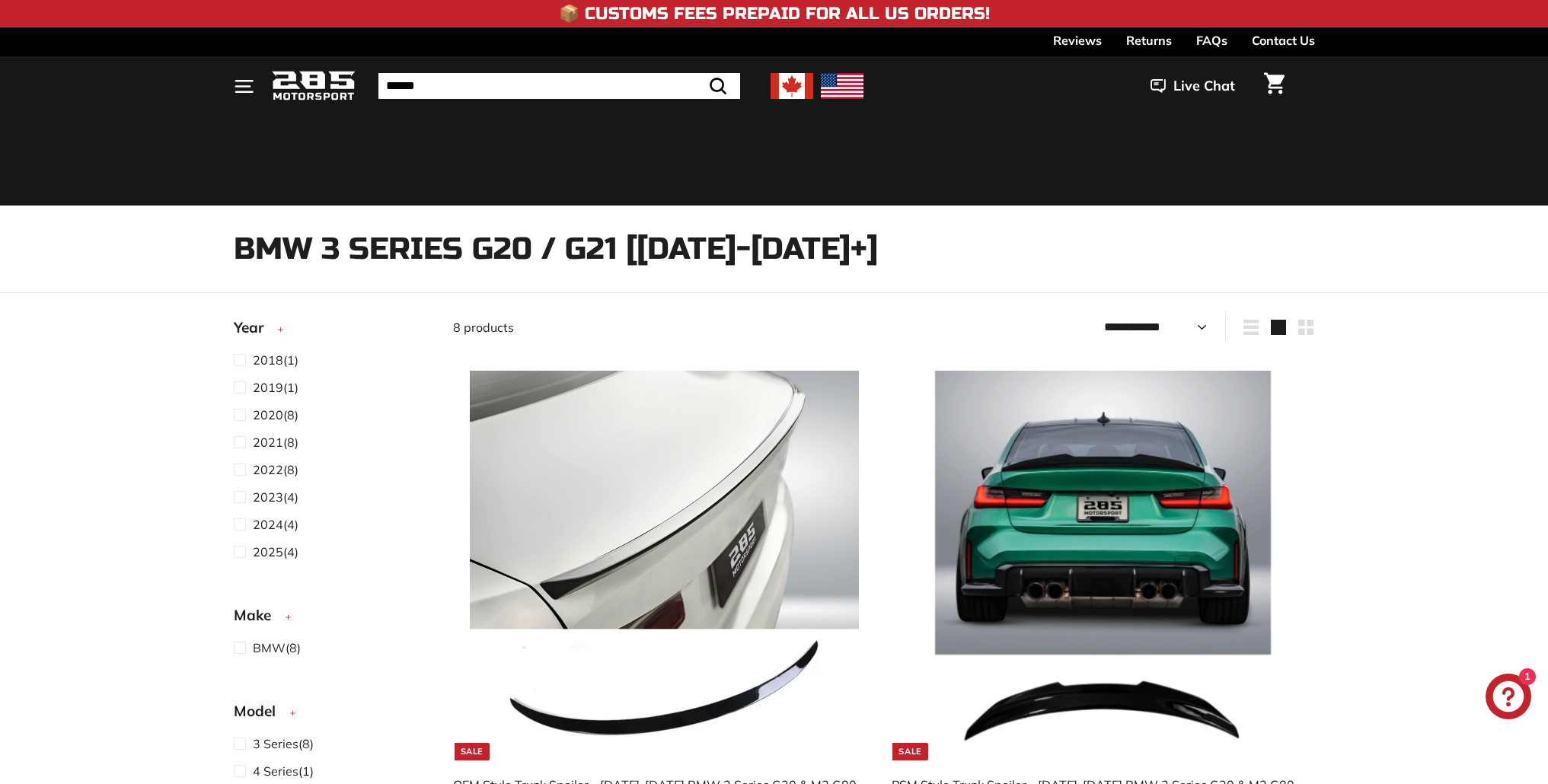
select select "**********"
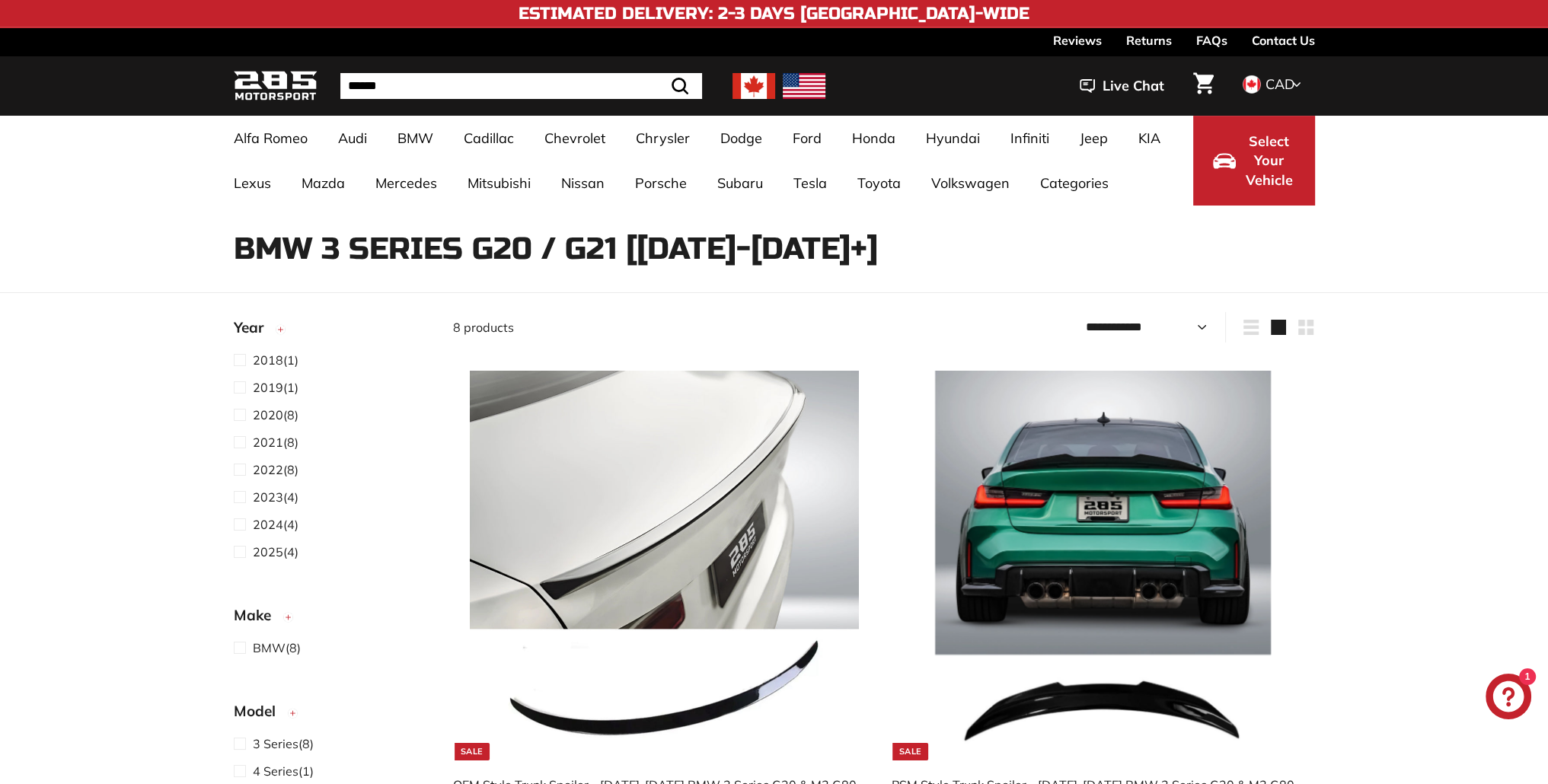
drag, startPoint x: 524, startPoint y: 279, endPoint x: 517, endPoint y: 273, distance: 9.2
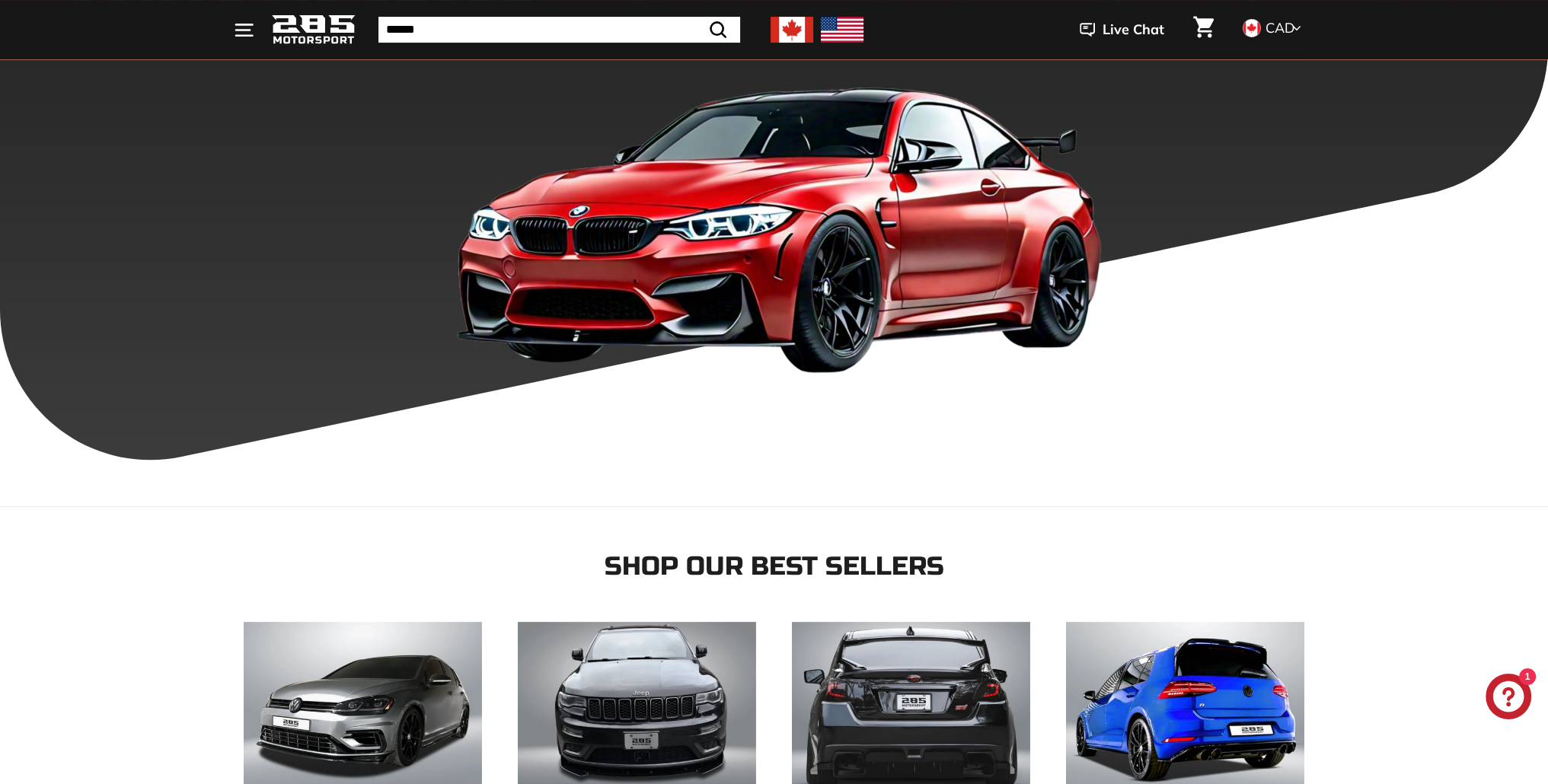
scroll to position [761, 0]
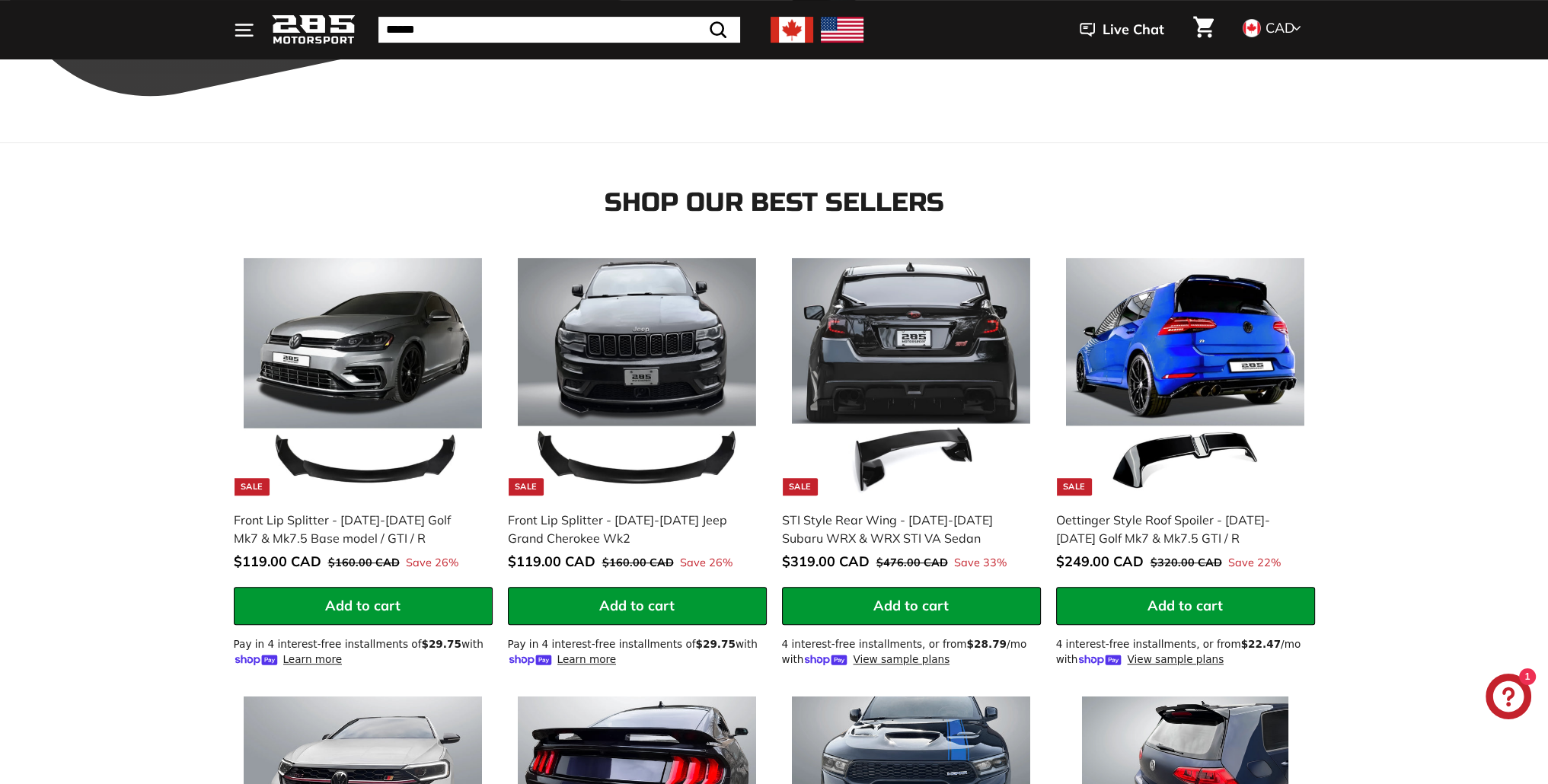
drag, startPoint x: 622, startPoint y: 157, endPoint x: 600, endPoint y: 152, distance: 22.6
